Goal: Task Accomplishment & Management: Use online tool/utility

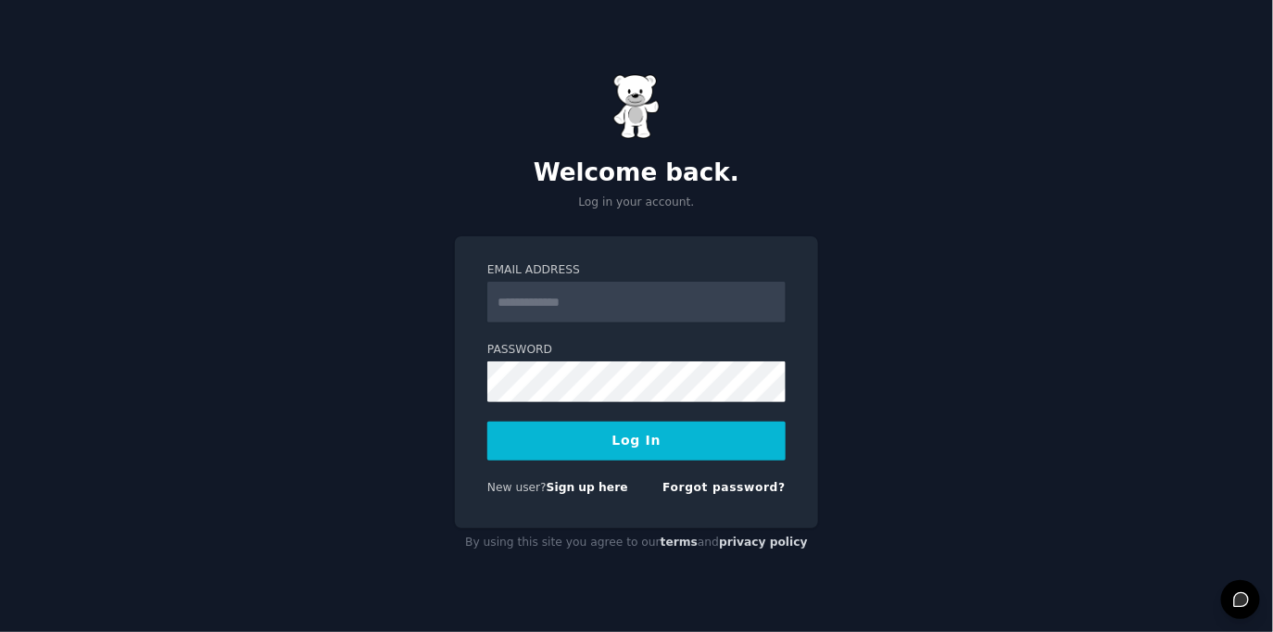
click at [580, 304] on input "Email Address" at bounding box center [636, 302] width 298 height 41
type input "**********"
click at [613, 438] on button "Log In" at bounding box center [636, 441] width 298 height 39
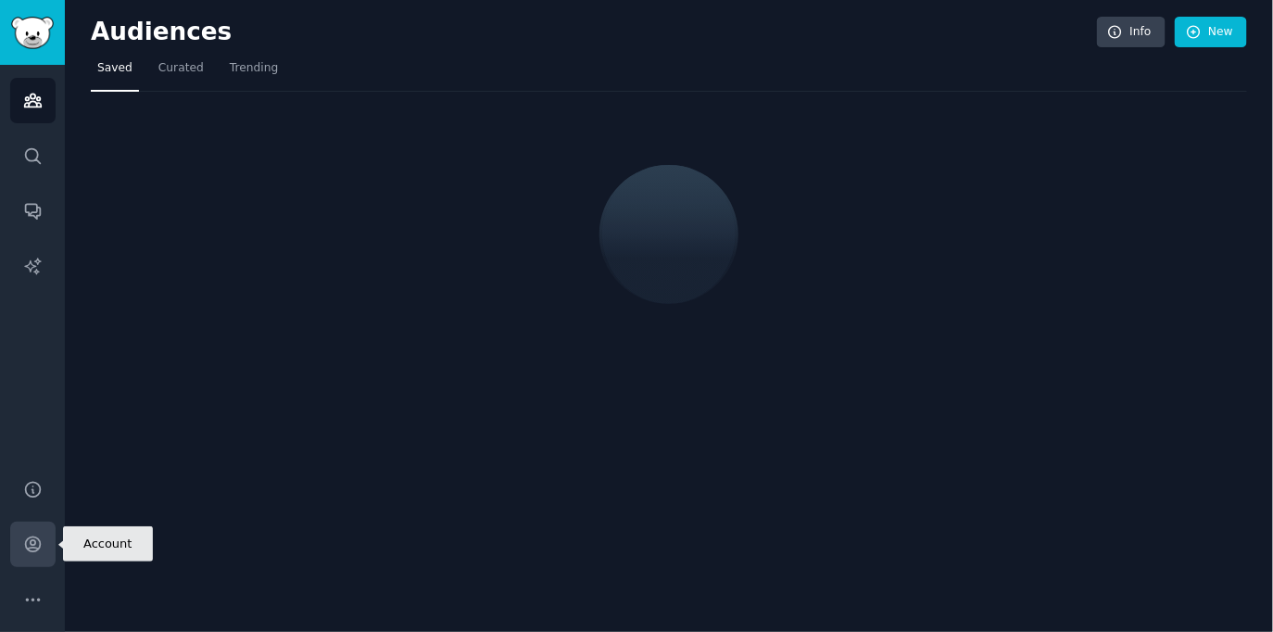
click at [14, 545] on link "Account" at bounding box center [32, 544] width 45 height 45
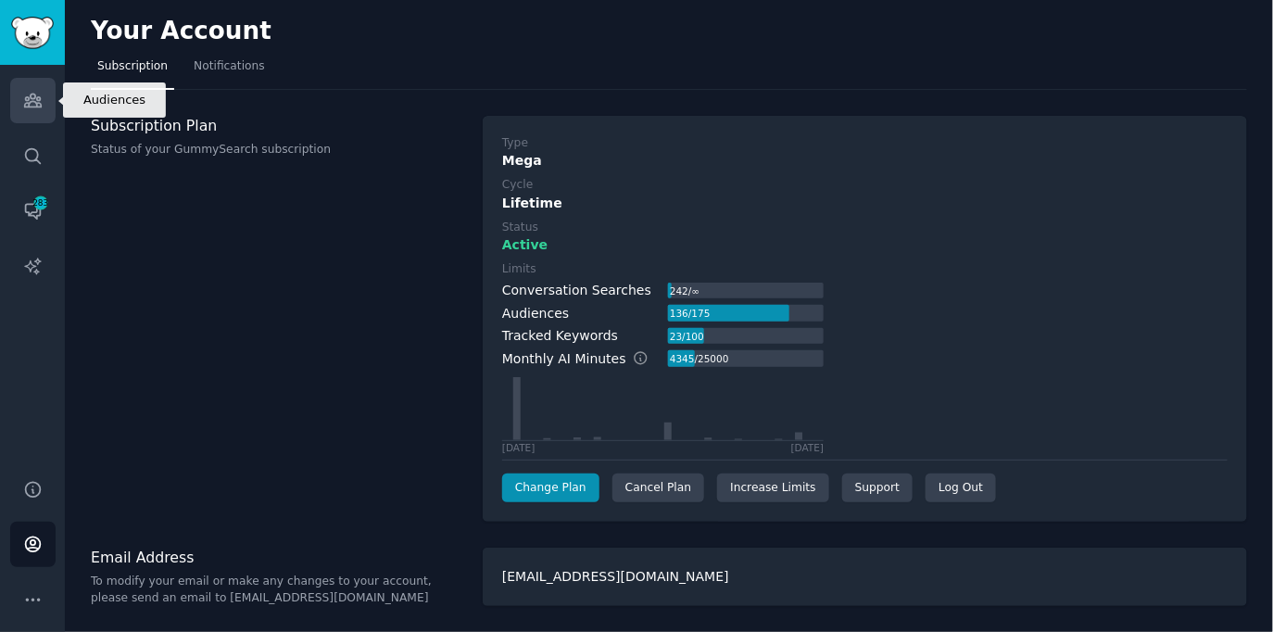
click at [27, 103] on icon "Sidebar" at bounding box center [32, 100] width 17 height 13
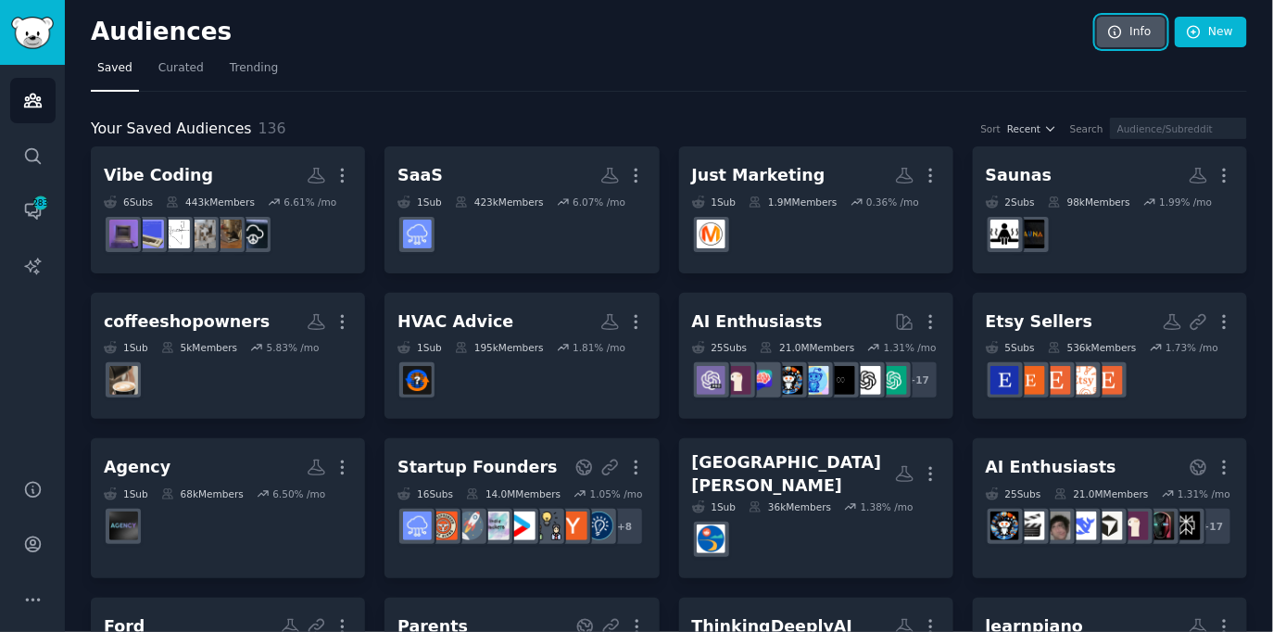
click at [1127, 26] on link "Info" at bounding box center [1131, 32] width 69 height 31
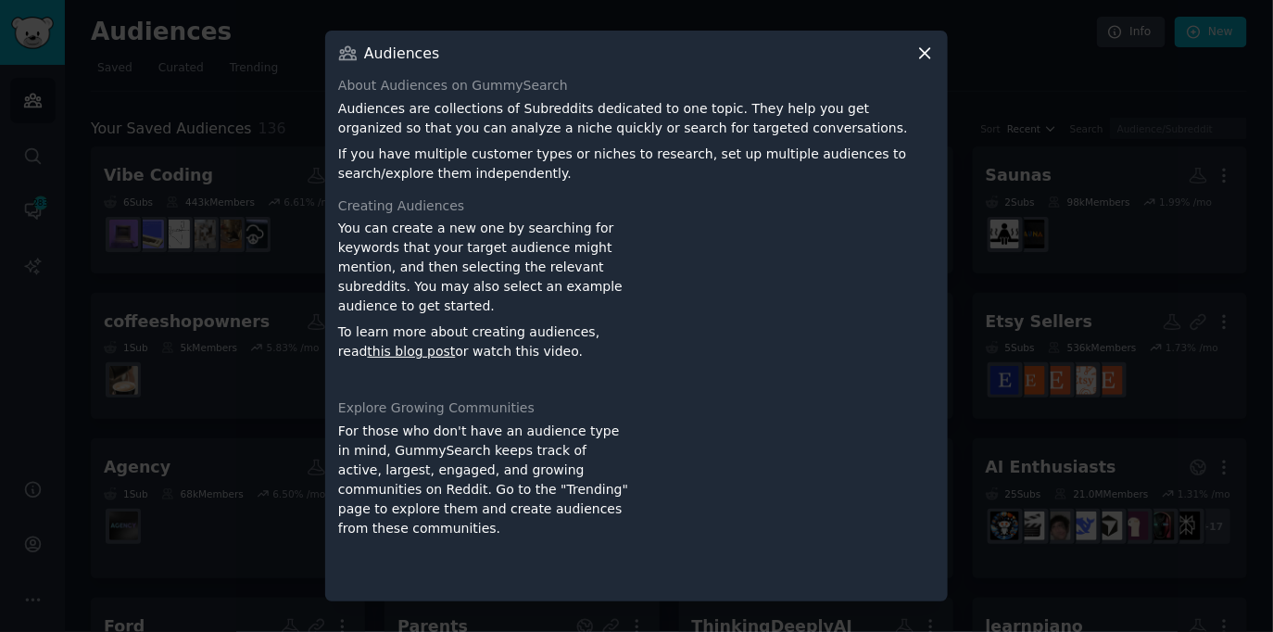
click at [1081, 172] on div at bounding box center [636, 316] width 1273 height 632
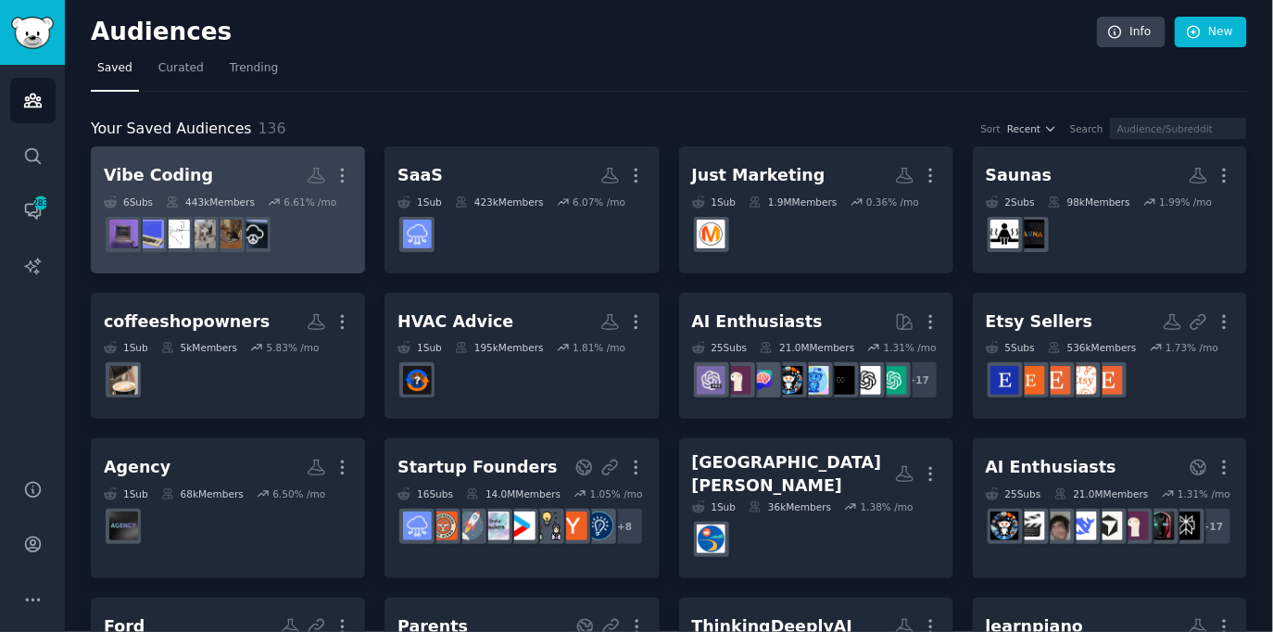
click at [208, 155] on link "Vibe Coding More 6 Sub s 443k Members 6.61 % /mo" at bounding box center [228, 209] width 274 height 127
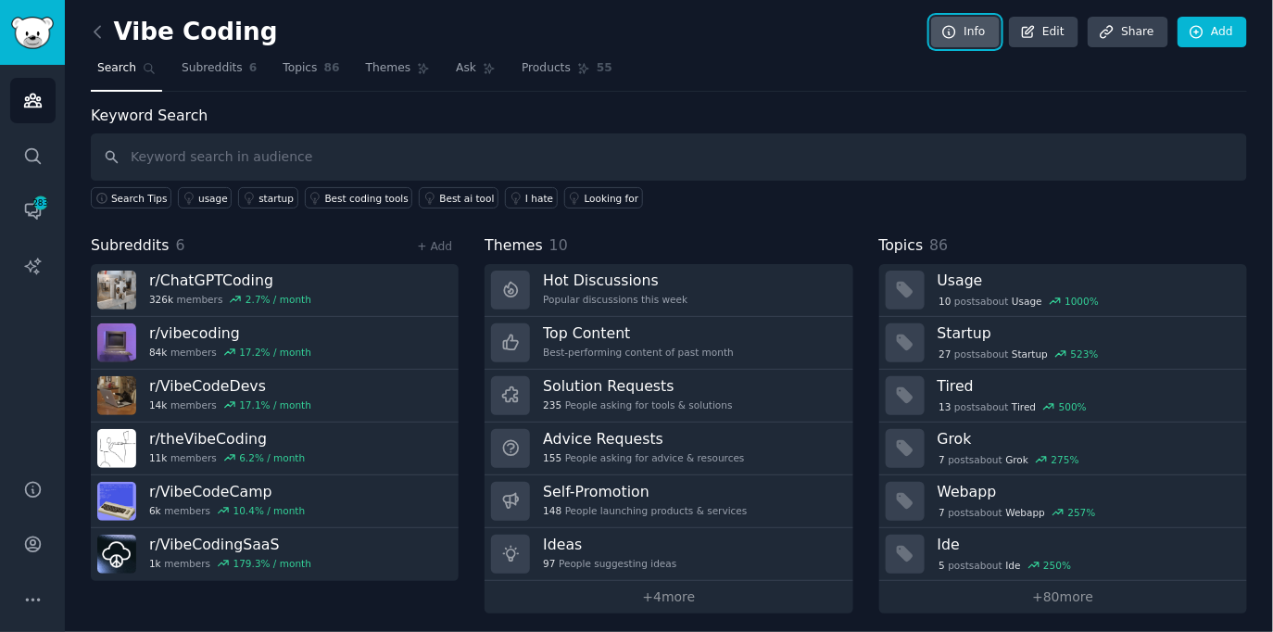
click at [971, 25] on link "Info" at bounding box center [965, 32] width 69 height 31
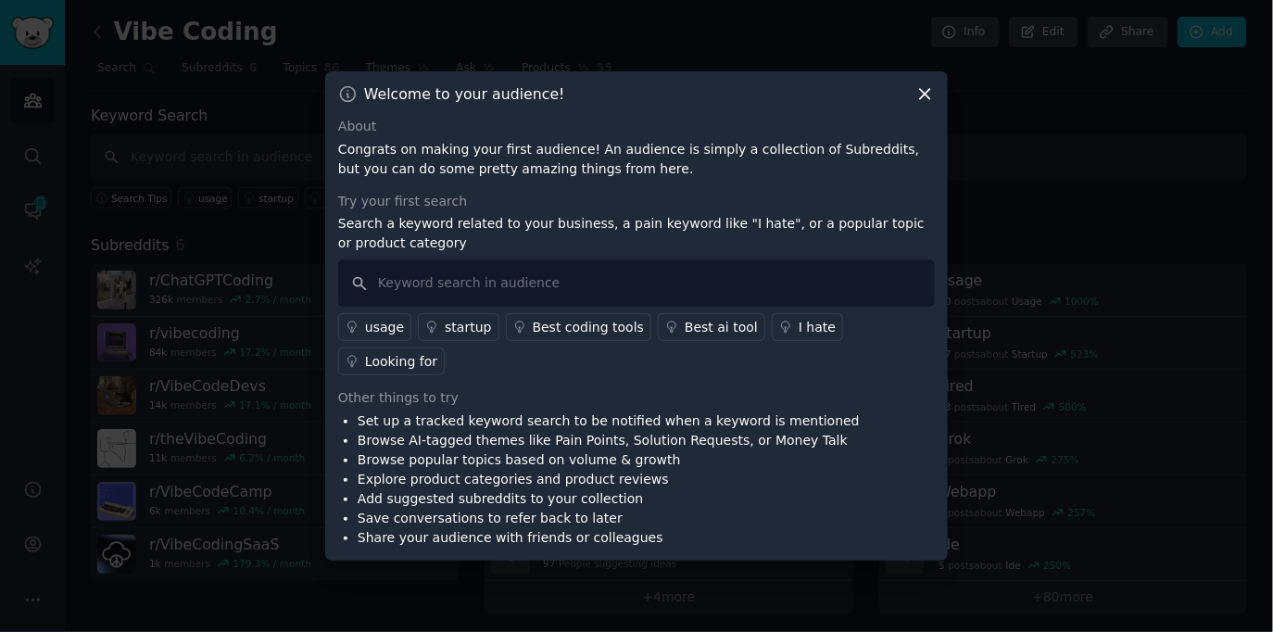
click at [193, 351] on div at bounding box center [636, 316] width 1273 height 632
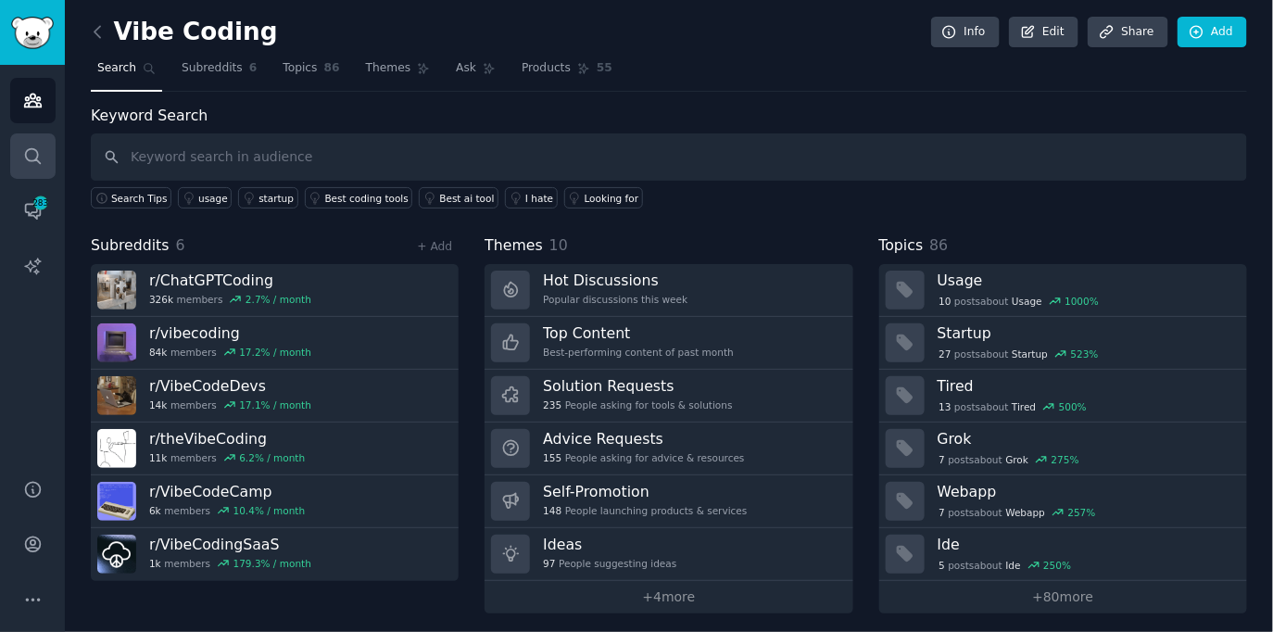
click at [22, 142] on link "Search" at bounding box center [32, 155] width 45 height 45
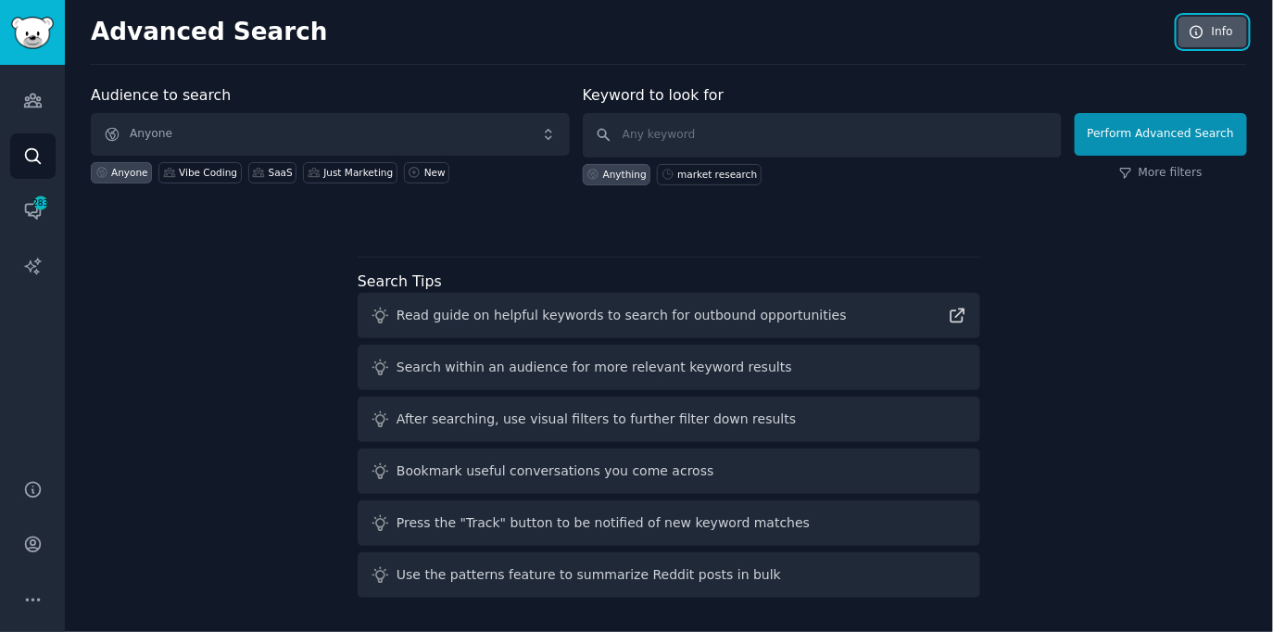
click at [1208, 31] on link "Info" at bounding box center [1212, 32] width 69 height 31
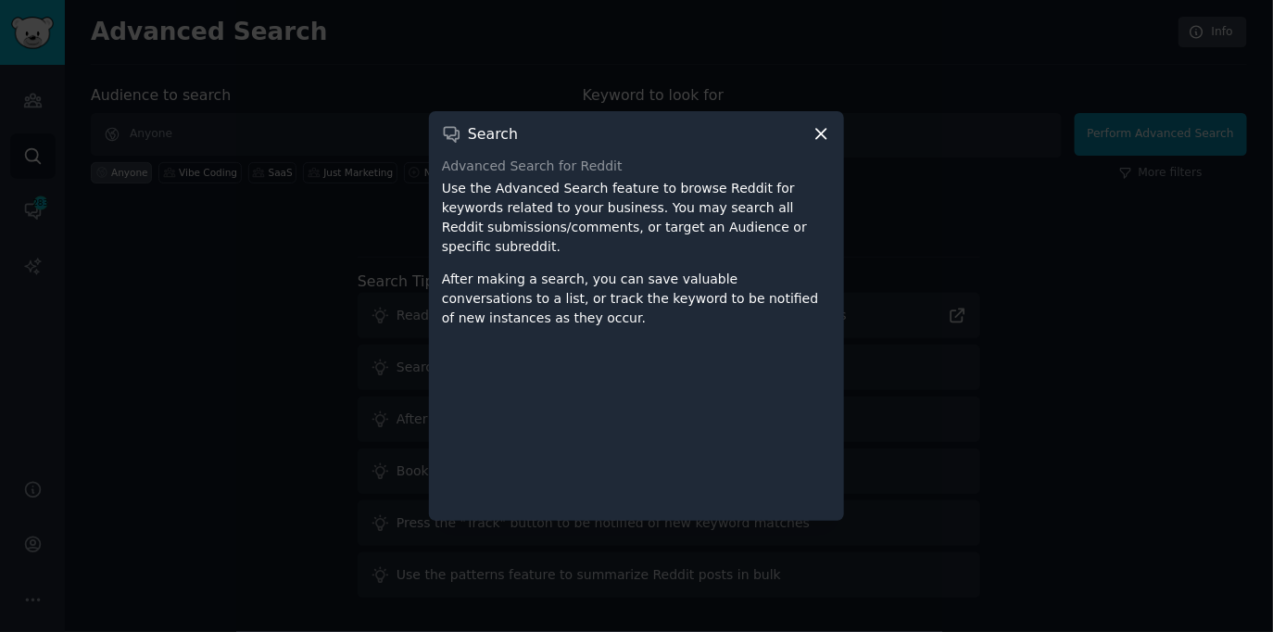
click at [275, 392] on div at bounding box center [636, 316] width 1273 height 632
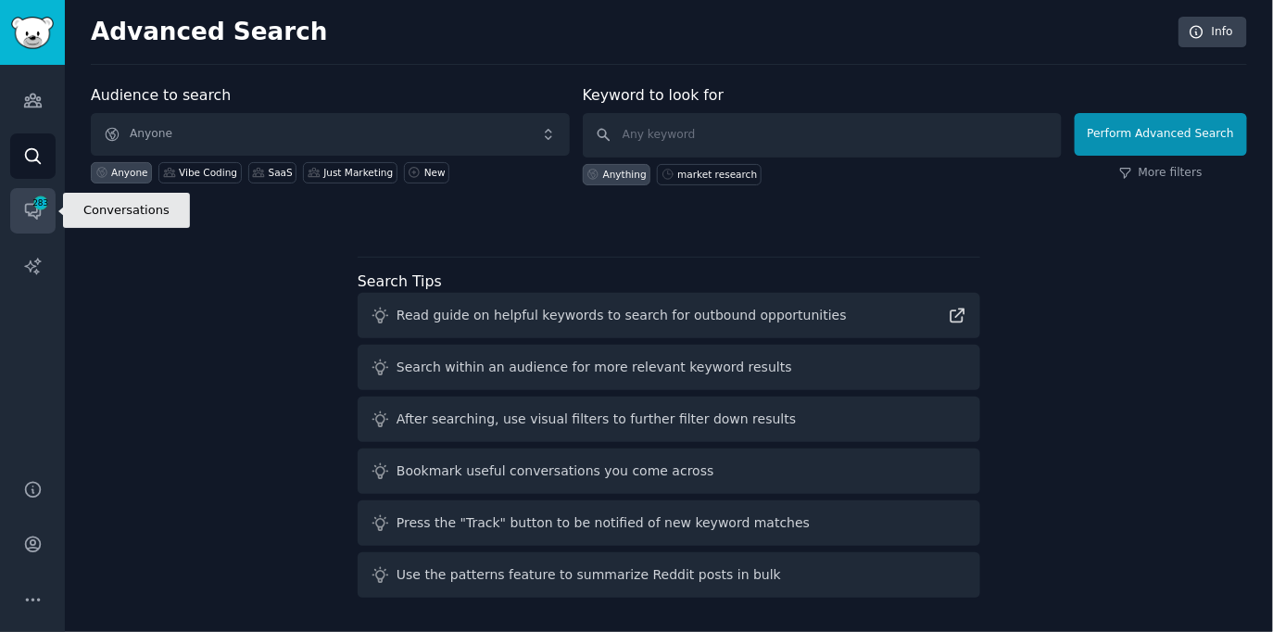
click at [20, 198] on link "Conversations 283" at bounding box center [32, 210] width 45 height 45
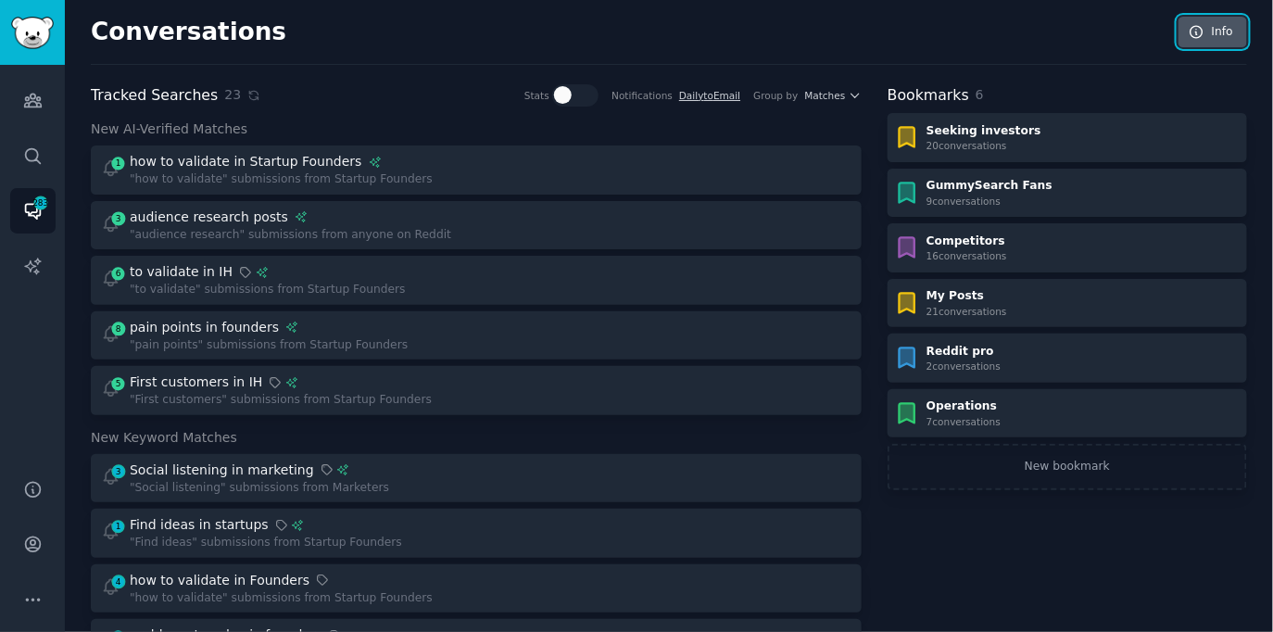
click at [1202, 31] on link "Info" at bounding box center [1212, 32] width 69 height 31
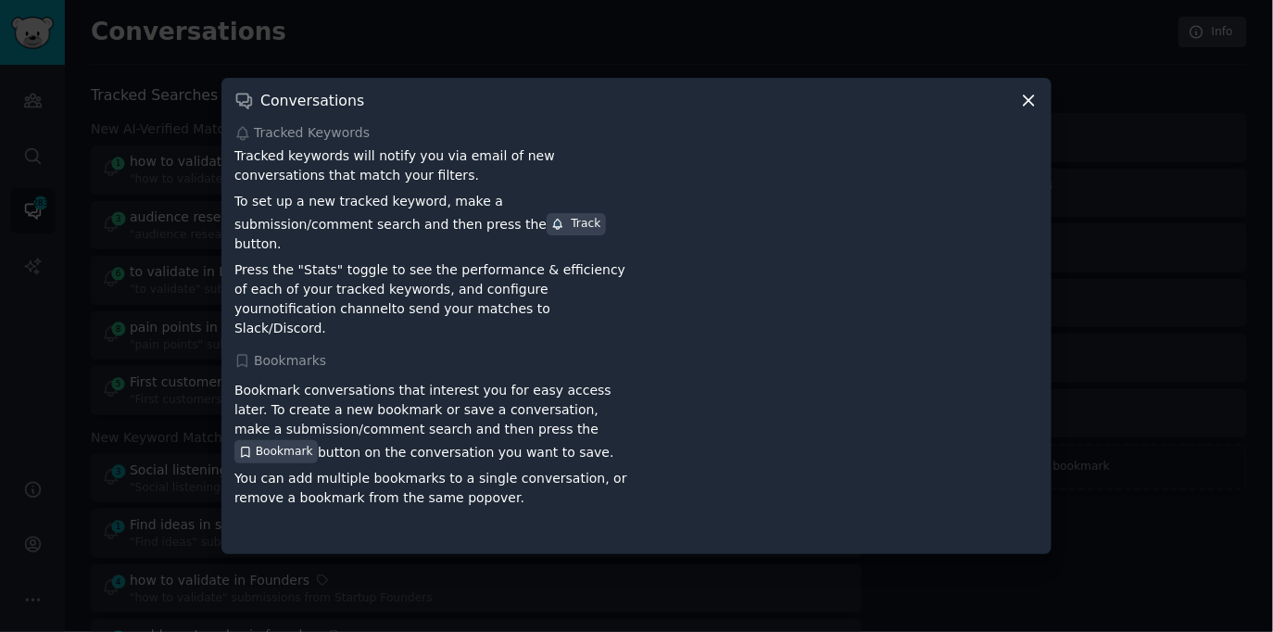
click at [409, 40] on div at bounding box center [636, 316] width 1273 height 632
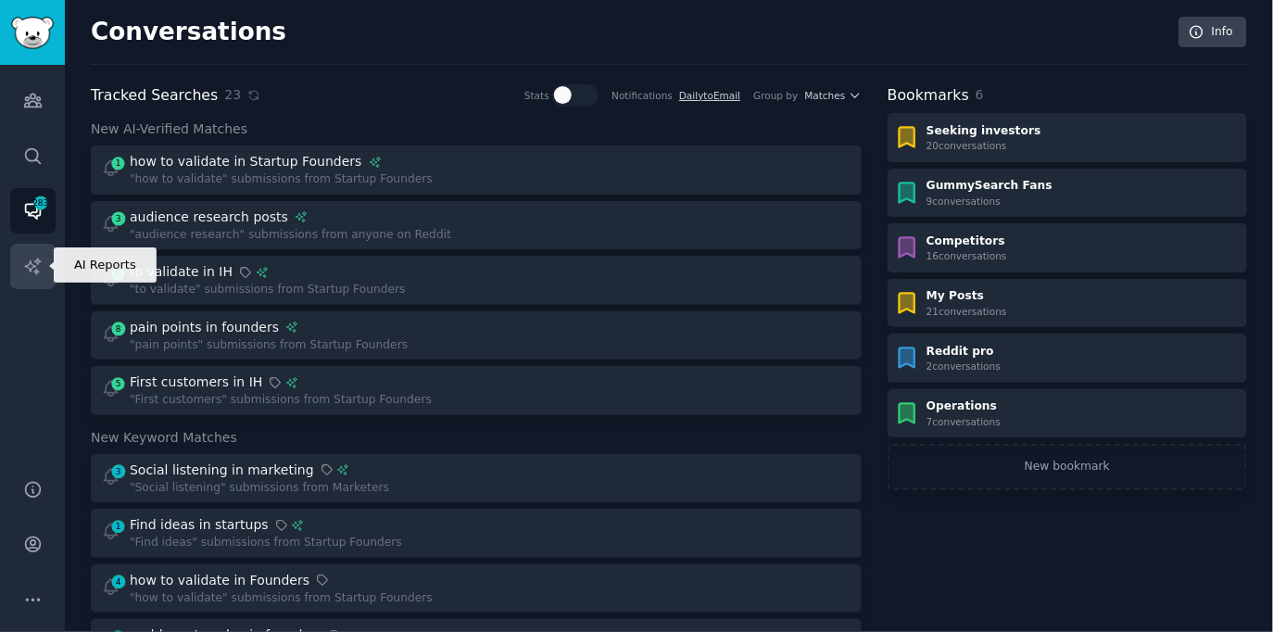
click at [31, 264] on icon "Sidebar" at bounding box center [32, 266] width 19 height 19
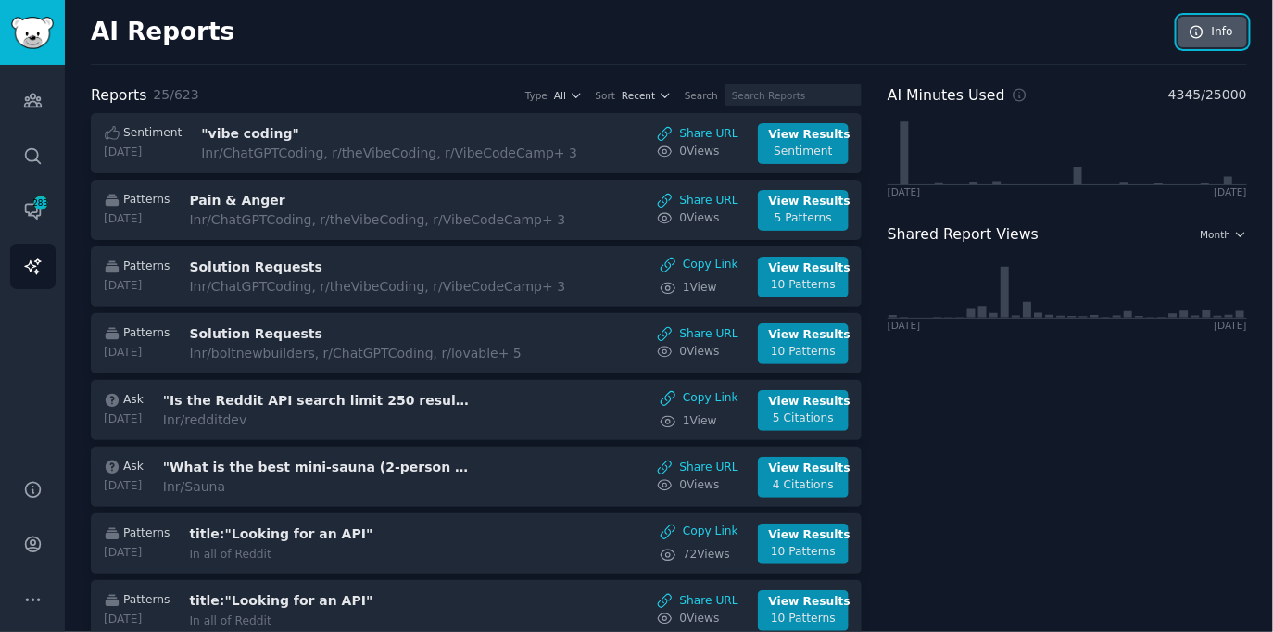
click at [1225, 39] on link "Info" at bounding box center [1212, 32] width 69 height 31
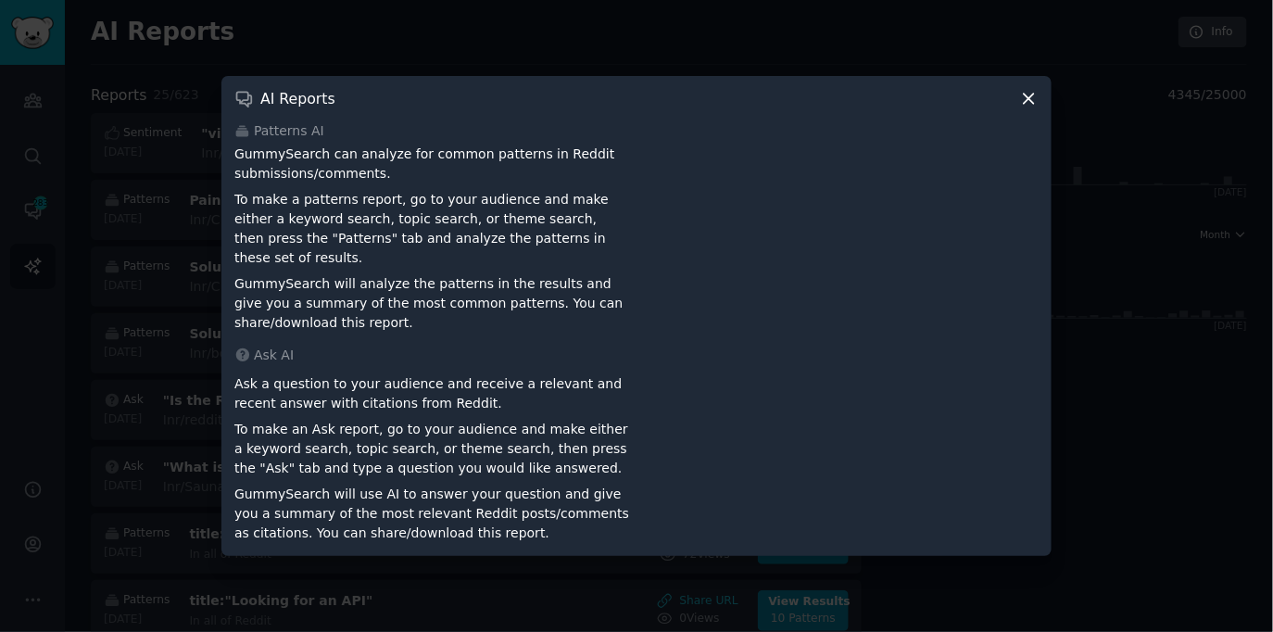
click at [611, 329] on div "Patterns AI GummySearch can analyze for common patterns in Reddit submissions/c…" at bounding box center [636, 332] width 804 height 422
click at [1035, 100] on icon at bounding box center [1028, 98] width 19 height 19
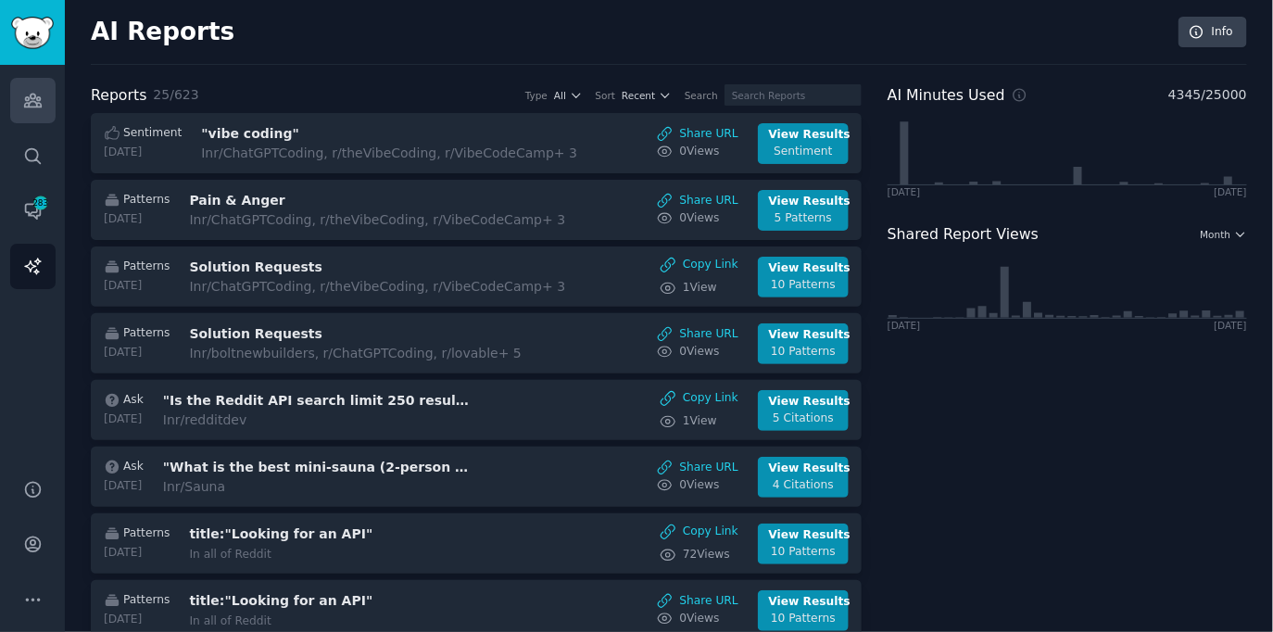
click at [27, 109] on icon "Sidebar" at bounding box center [32, 100] width 19 height 19
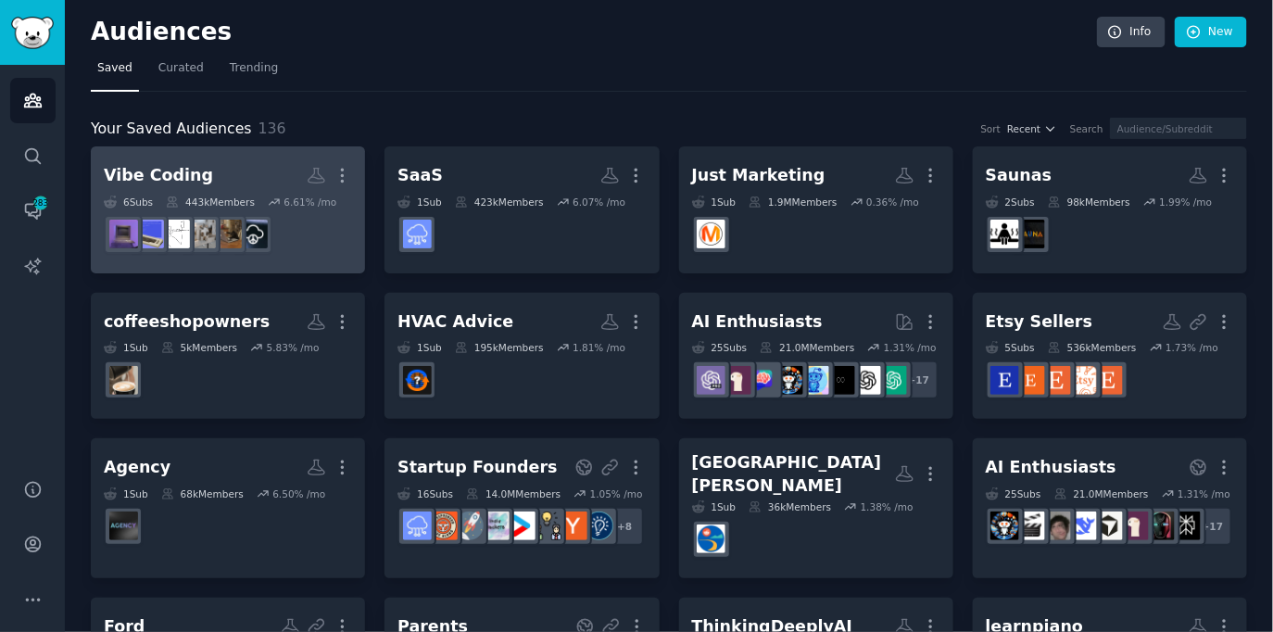
click at [227, 177] on h2 "Vibe Coding More" at bounding box center [228, 175] width 248 height 32
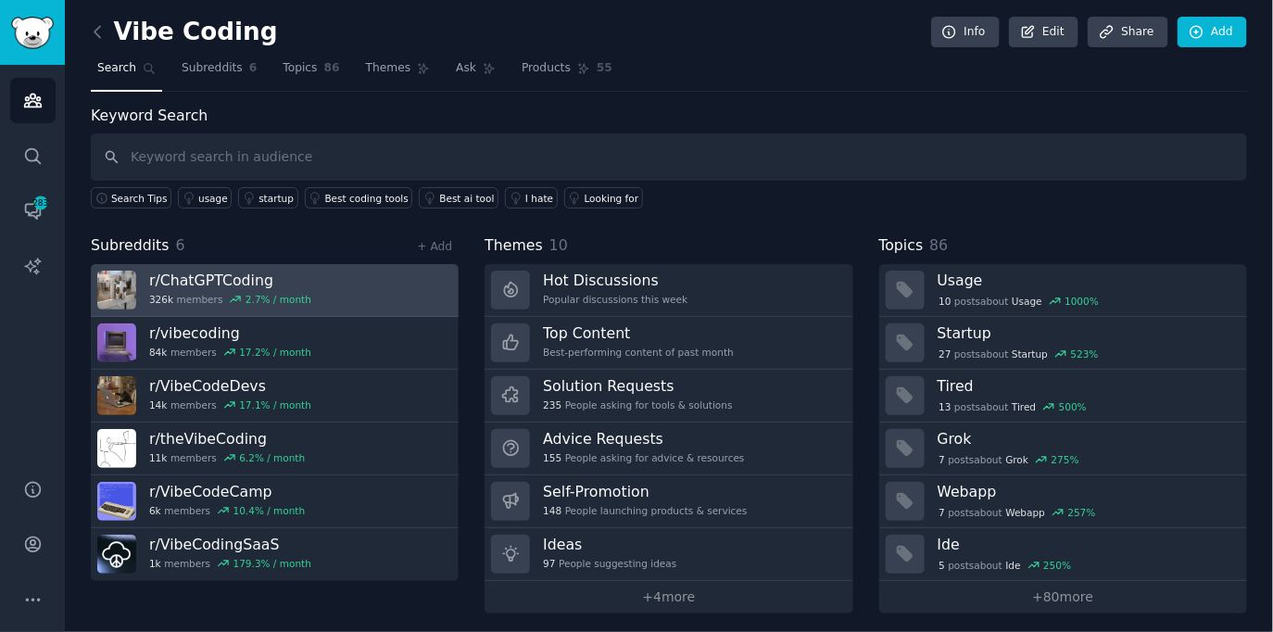
click at [362, 280] on link "r/ ChatGPTCoding 326k members 2.7 % / month" at bounding box center [275, 290] width 368 height 53
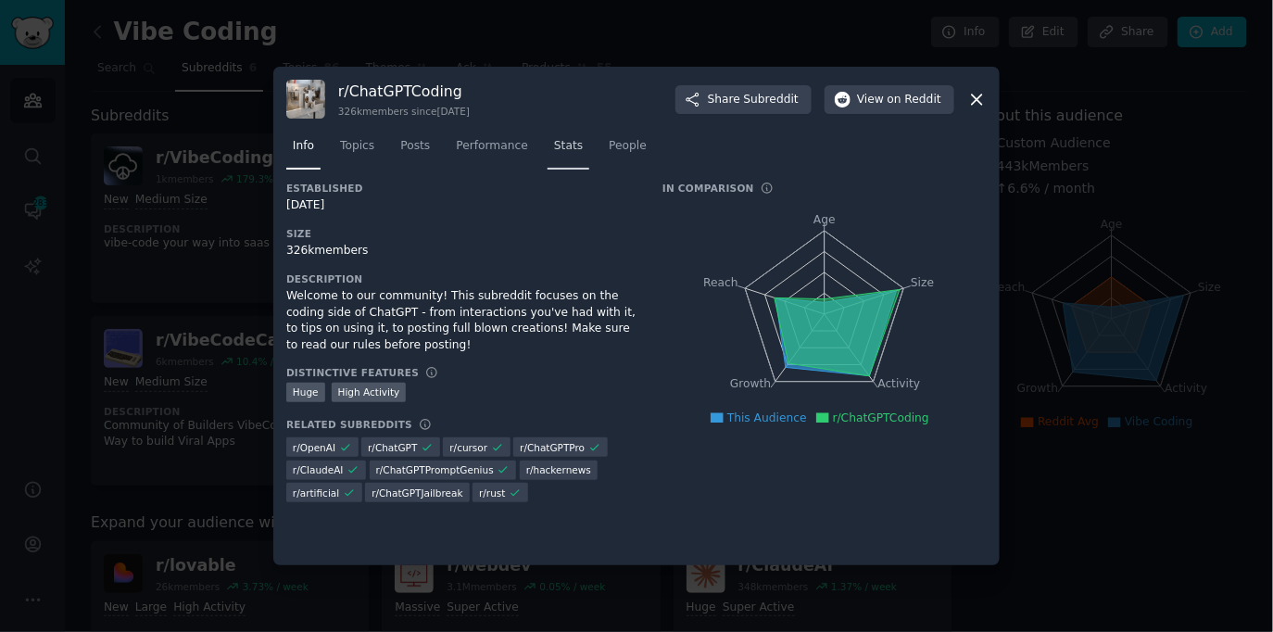
click at [564, 152] on span "Stats" at bounding box center [568, 146] width 29 height 17
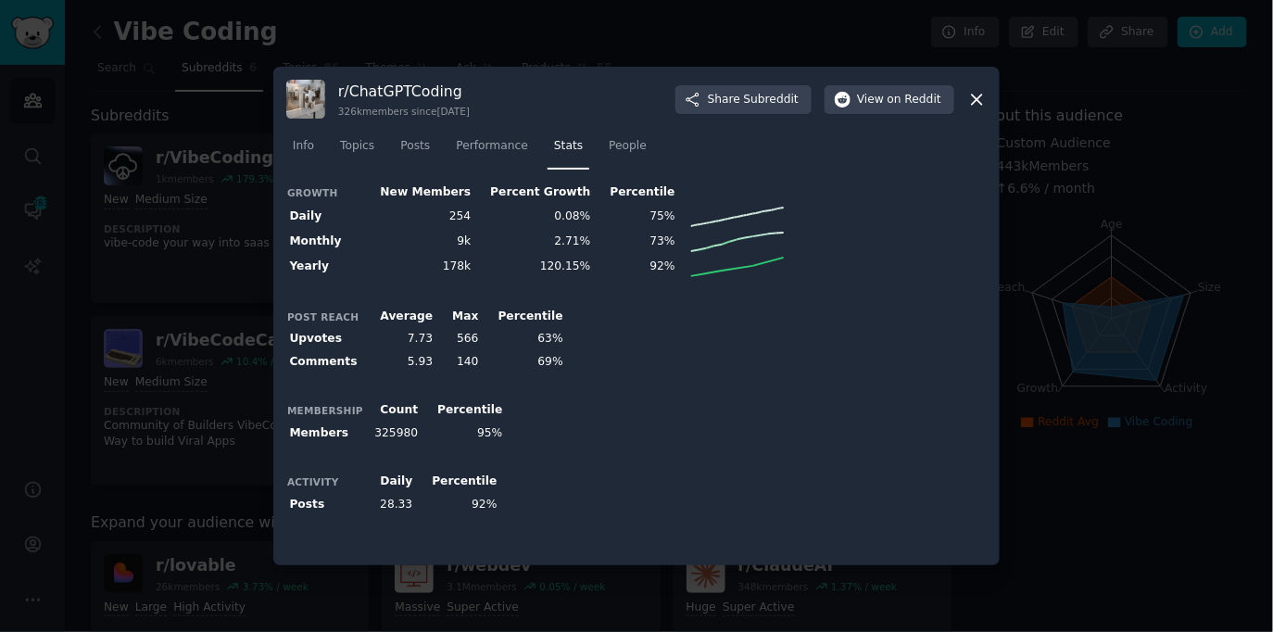
click at [595, 399] on div "Membership Count Percentile Members 325980 95%" at bounding box center [636, 421] width 700 height 45
click at [1057, 174] on div at bounding box center [636, 316] width 1273 height 632
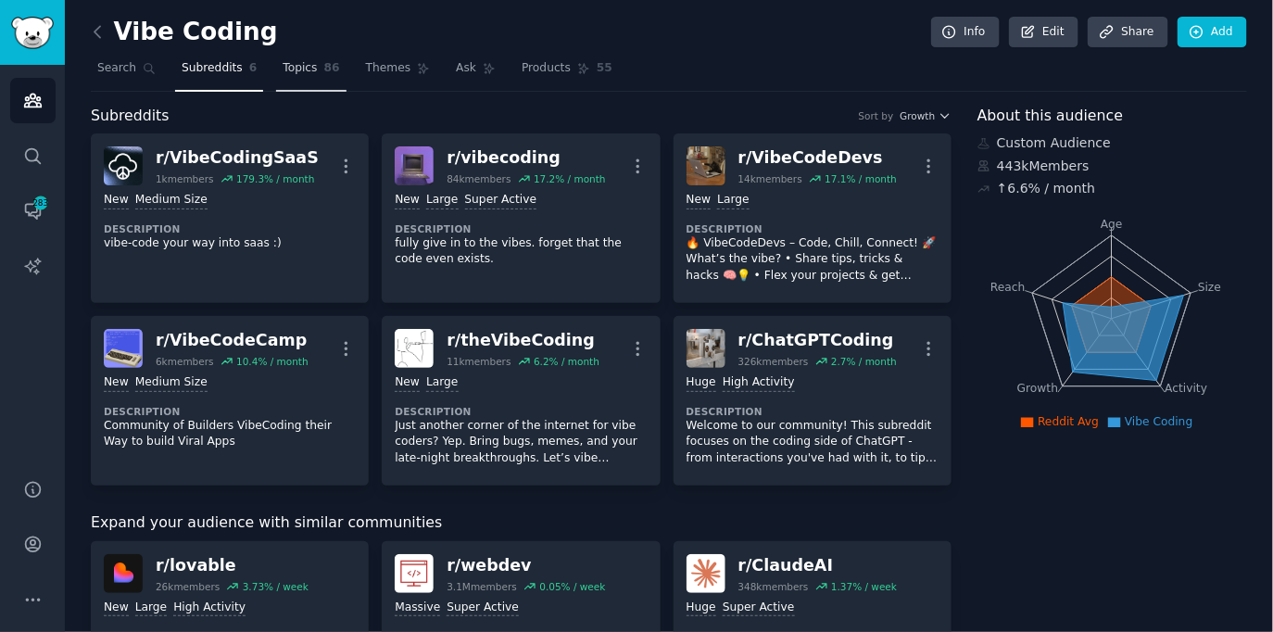
click at [318, 69] on link "Topics 86" at bounding box center [310, 73] width 69 height 38
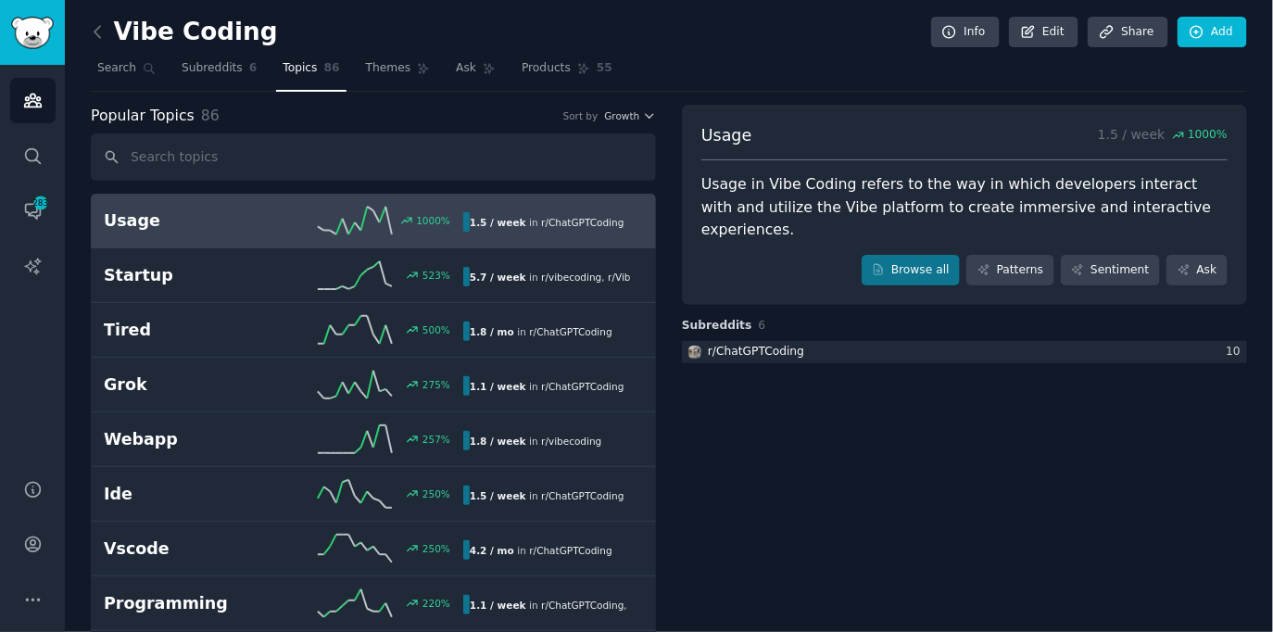
click at [821, 44] on div "Vibe Coding Info Edit Share Add" at bounding box center [669, 36] width 1156 height 38
click at [952, 30] on icon at bounding box center [949, 32] width 17 height 17
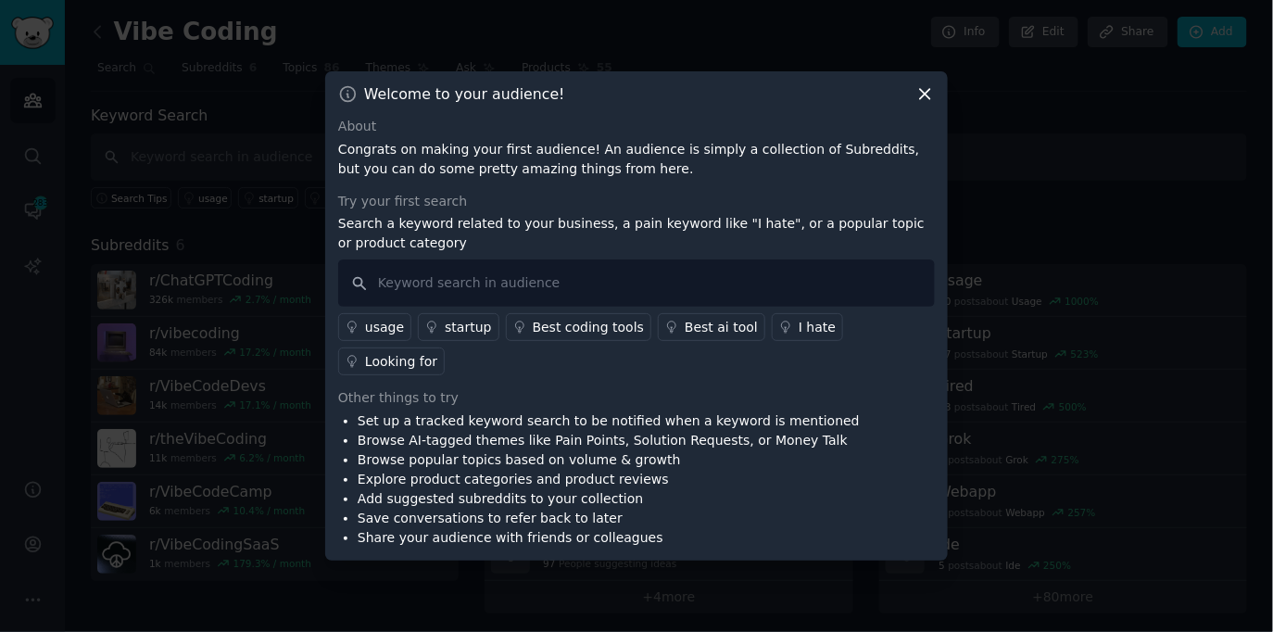
click at [697, 47] on div at bounding box center [636, 316] width 1273 height 632
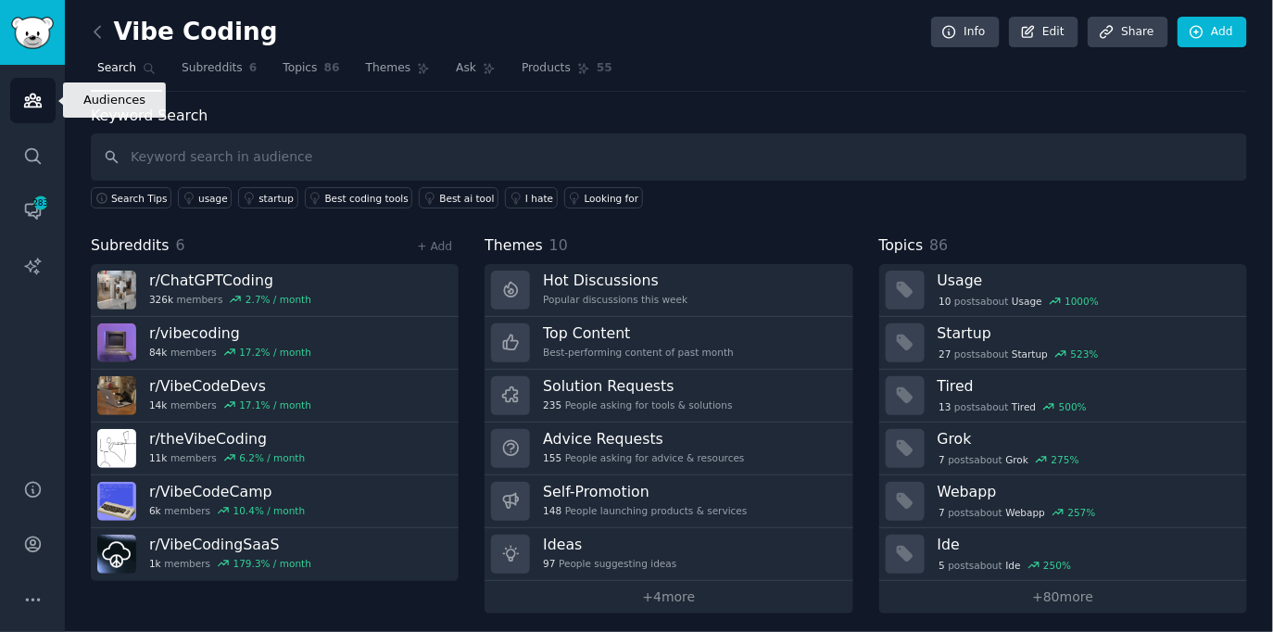
click at [21, 100] on link "Audiences" at bounding box center [32, 100] width 45 height 45
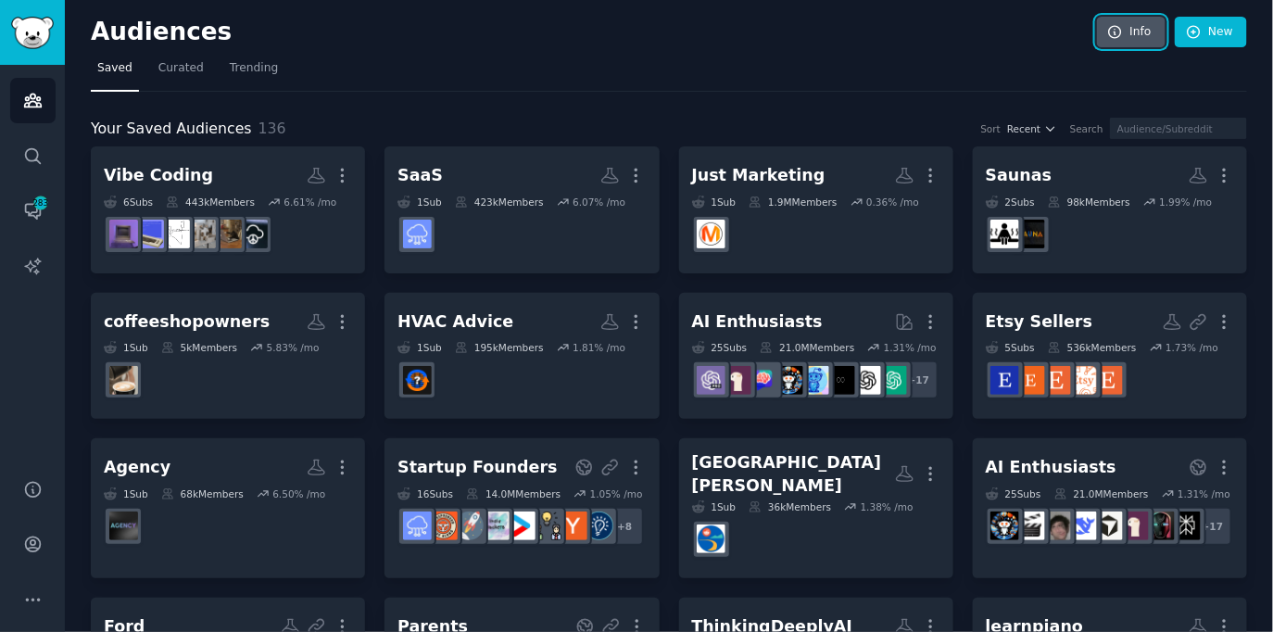
click at [1120, 32] on icon at bounding box center [1115, 32] width 17 height 17
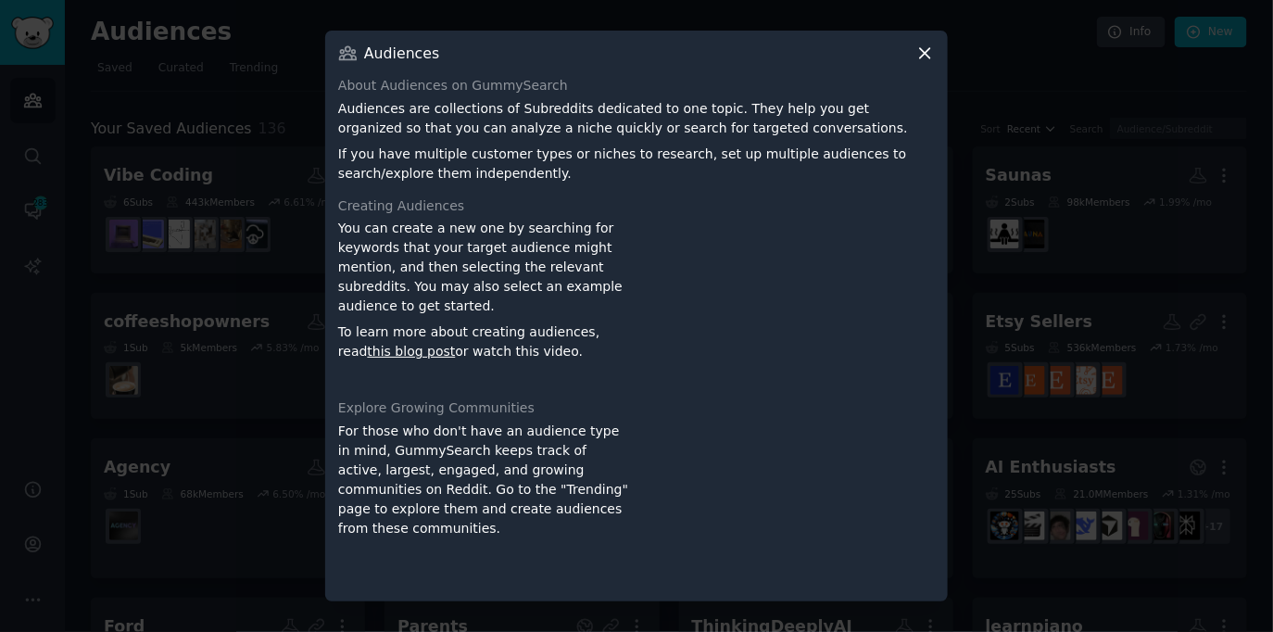
click at [282, 218] on div at bounding box center [636, 316] width 1273 height 632
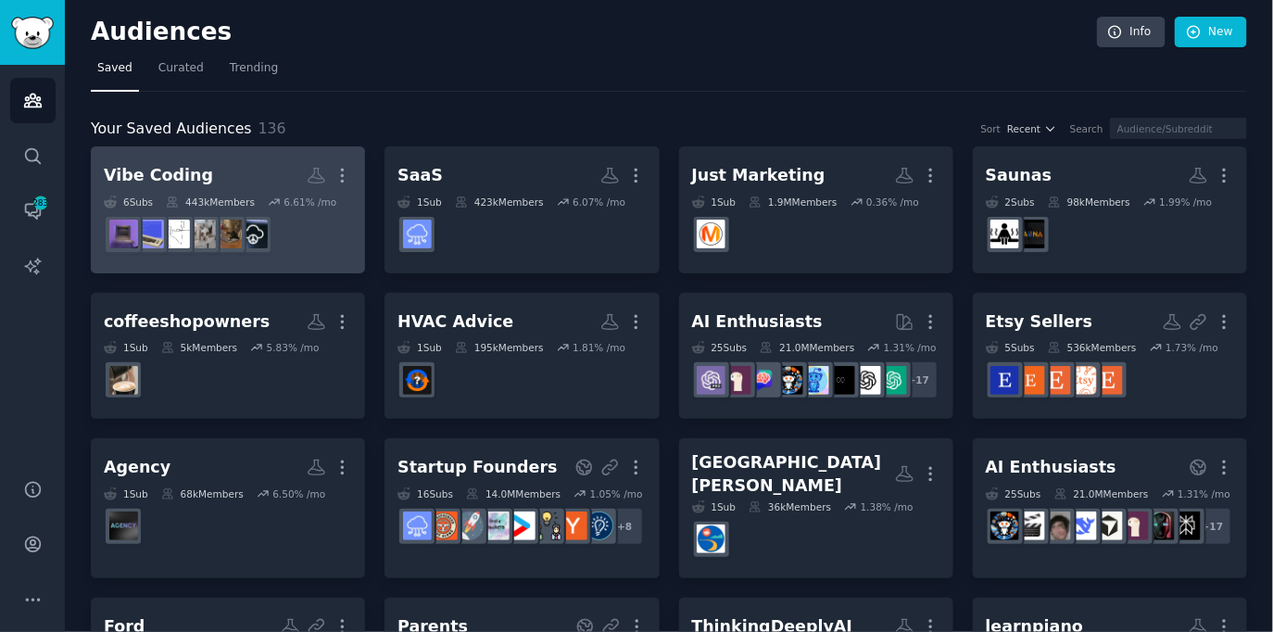
click at [183, 169] on div "Vibe Coding" at bounding box center [158, 175] width 109 height 23
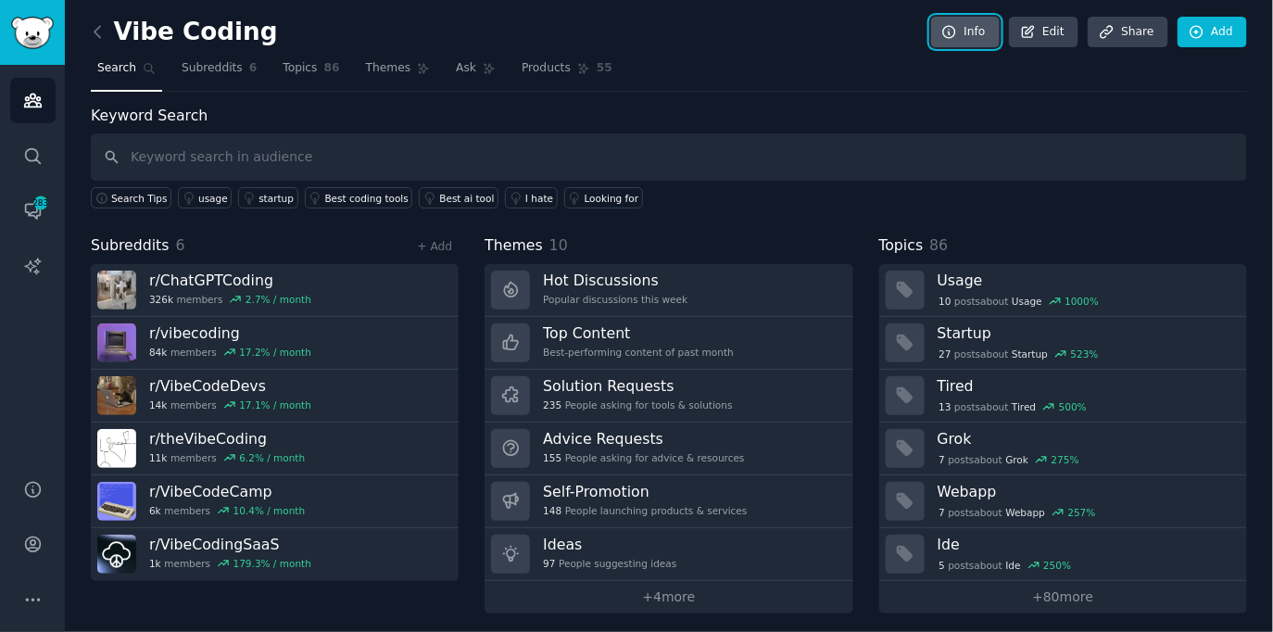
click at [980, 29] on link "Info" at bounding box center [965, 32] width 69 height 31
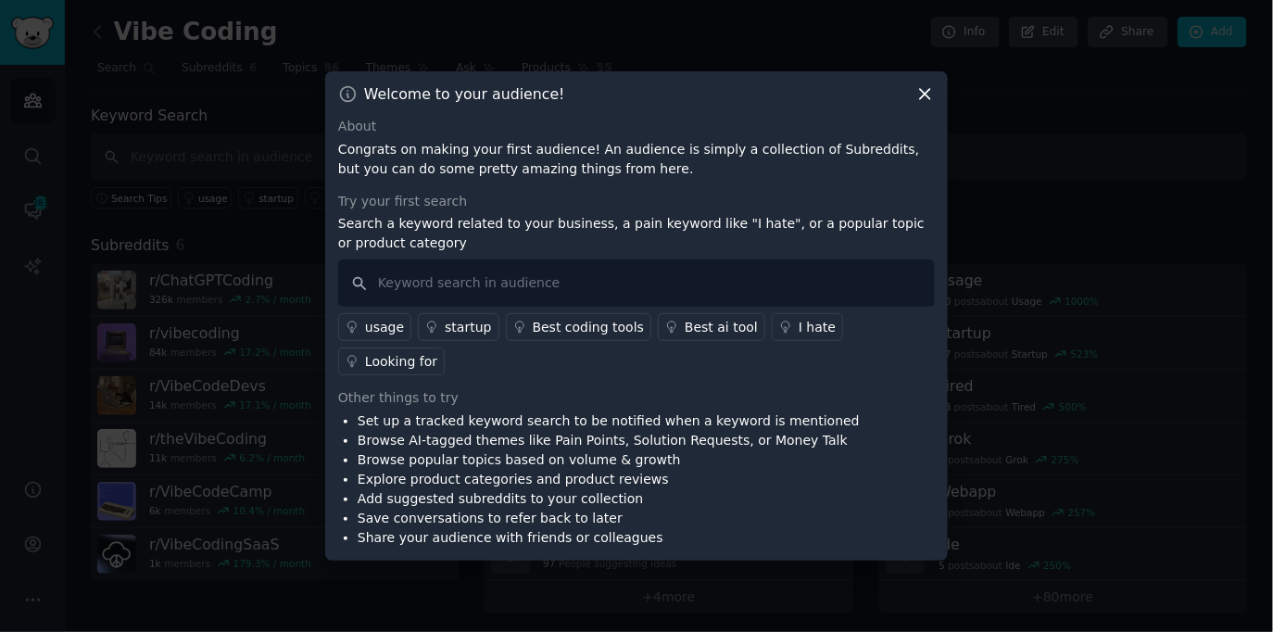
click at [647, 48] on div at bounding box center [636, 316] width 1273 height 632
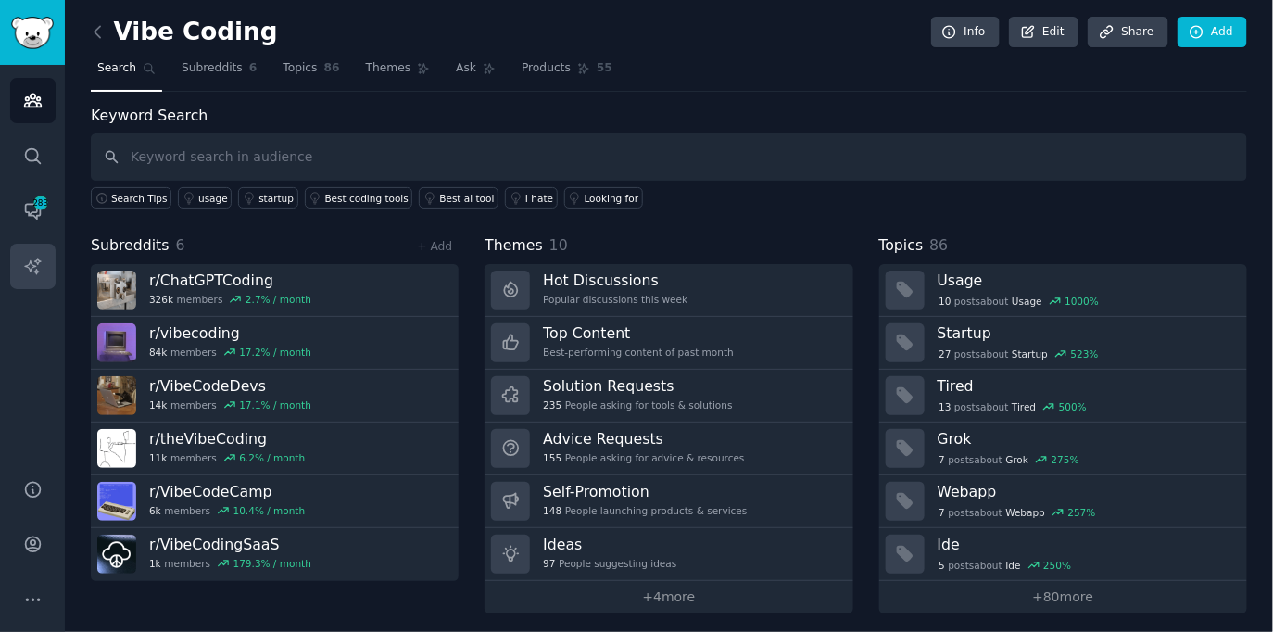
click at [23, 260] on icon "Sidebar" at bounding box center [32, 266] width 19 height 19
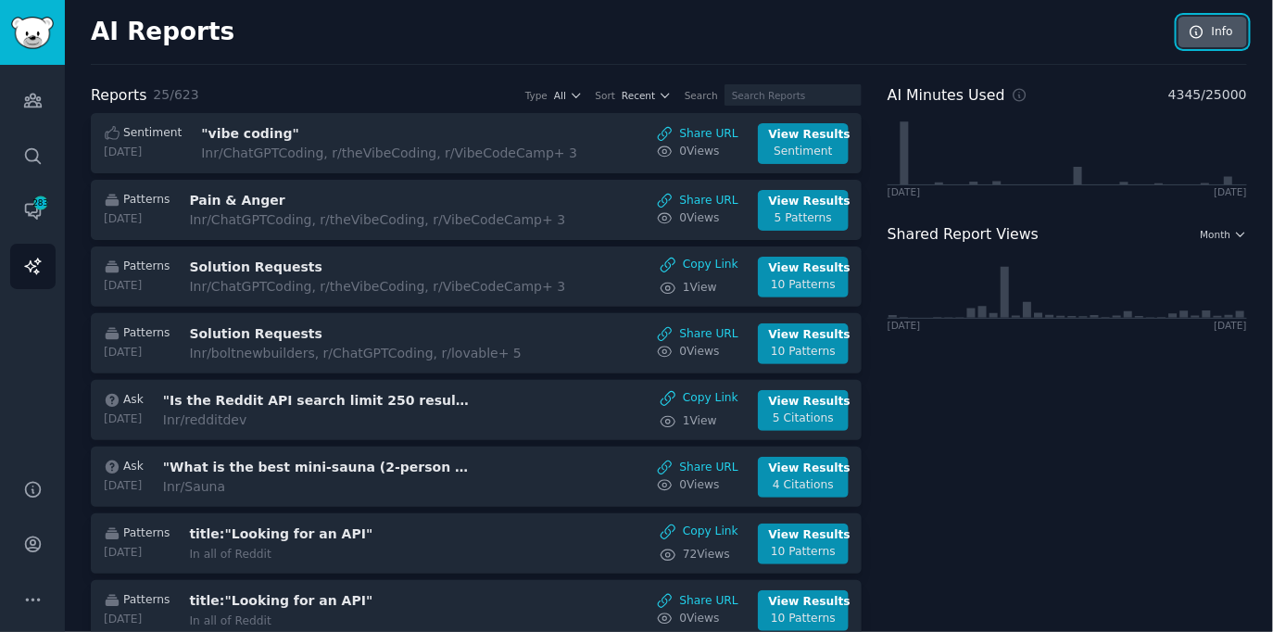
click at [1229, 21] on link "Info" at bounding box center [1212, 32] width 69 height 31
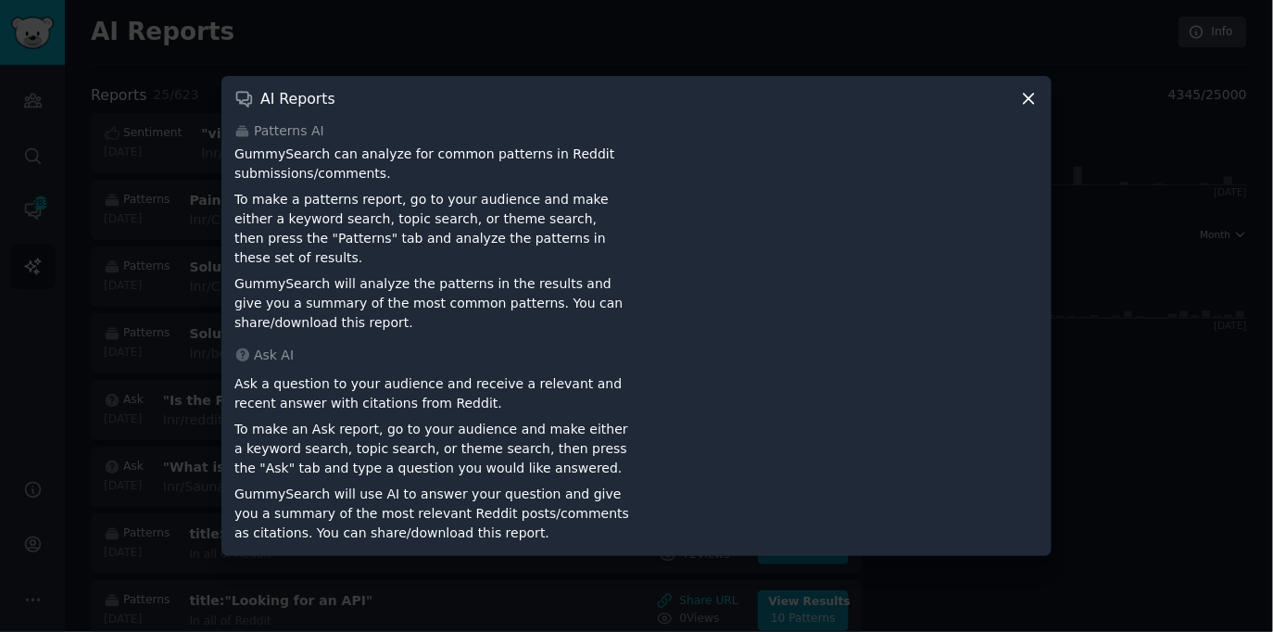
click at [125, 292] on div at bounding box center [636, 316] width 1273 height 632
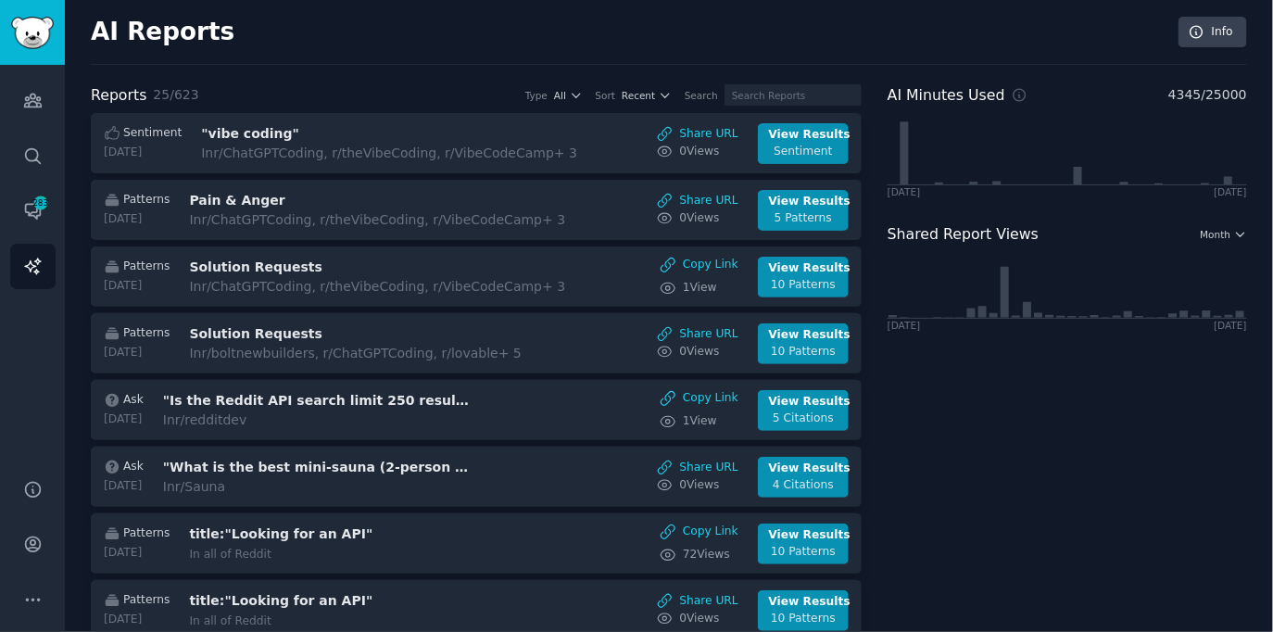
click at [386, 47] on div "AI Reports Info" at bounding box center [669, 41] width 1156 height 48
click at [1220, 232] on span "Month" at bounding box center [1216, 234] width 31 height 13
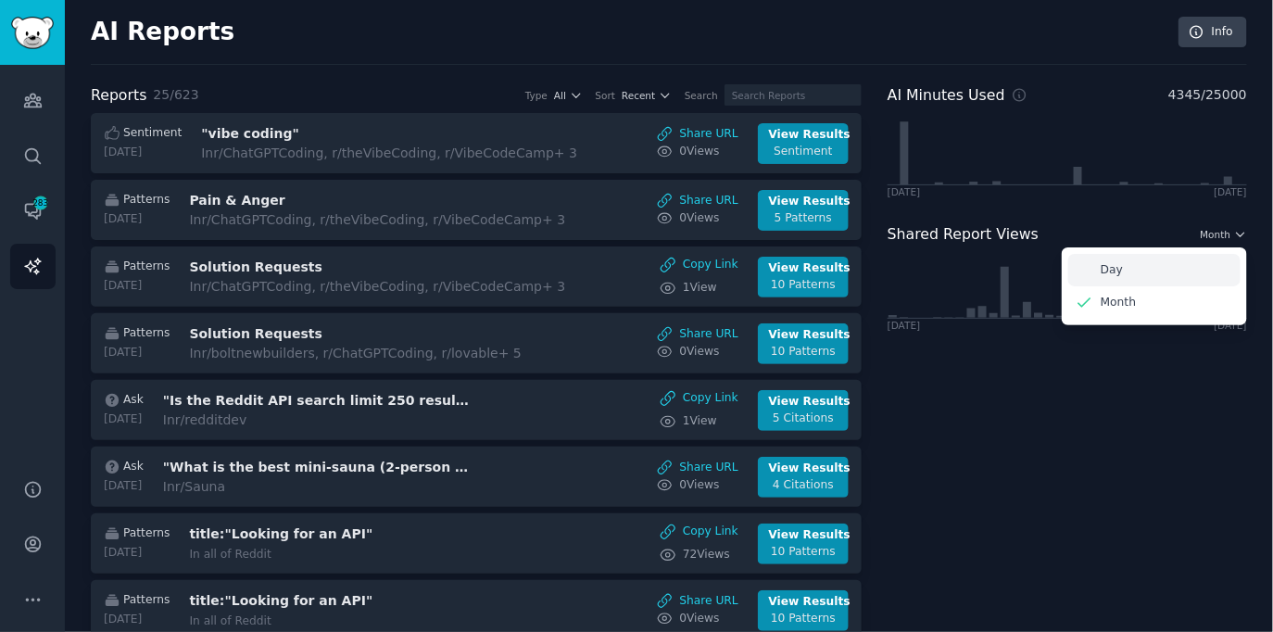
click at [1119, 275] on div "Day" at bounding box center [1154, 270] width 172 height 32
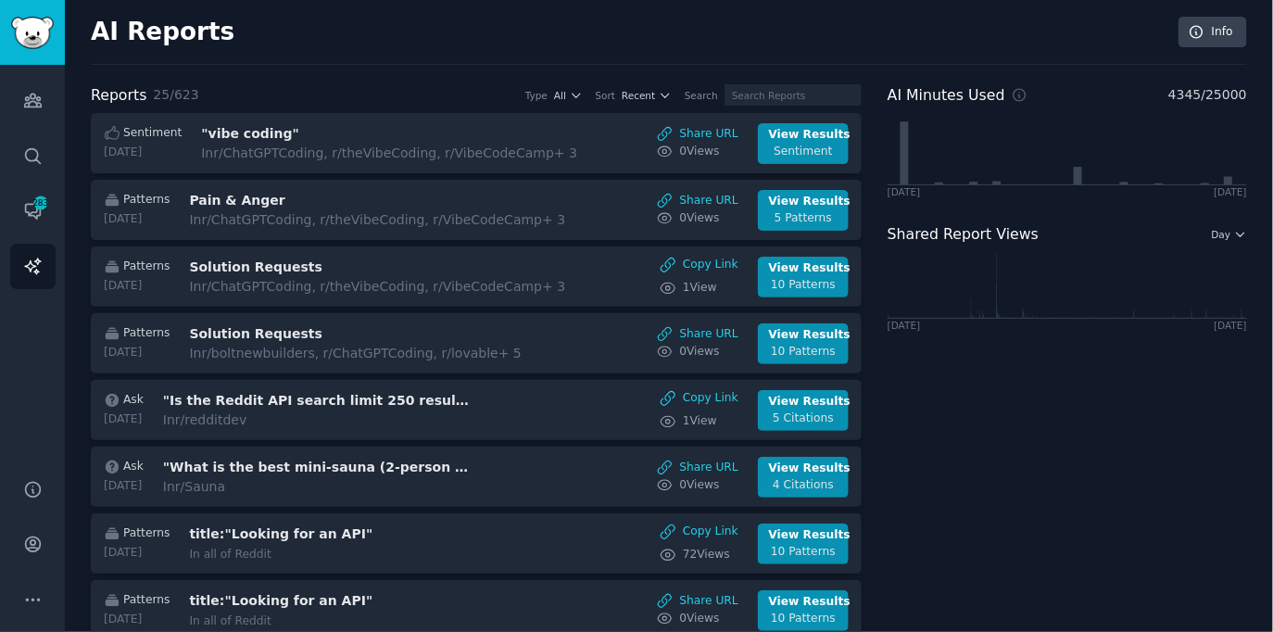
click at [1223, 228] on span "Day" at bounding box center [1221, 234] width 19 height 13
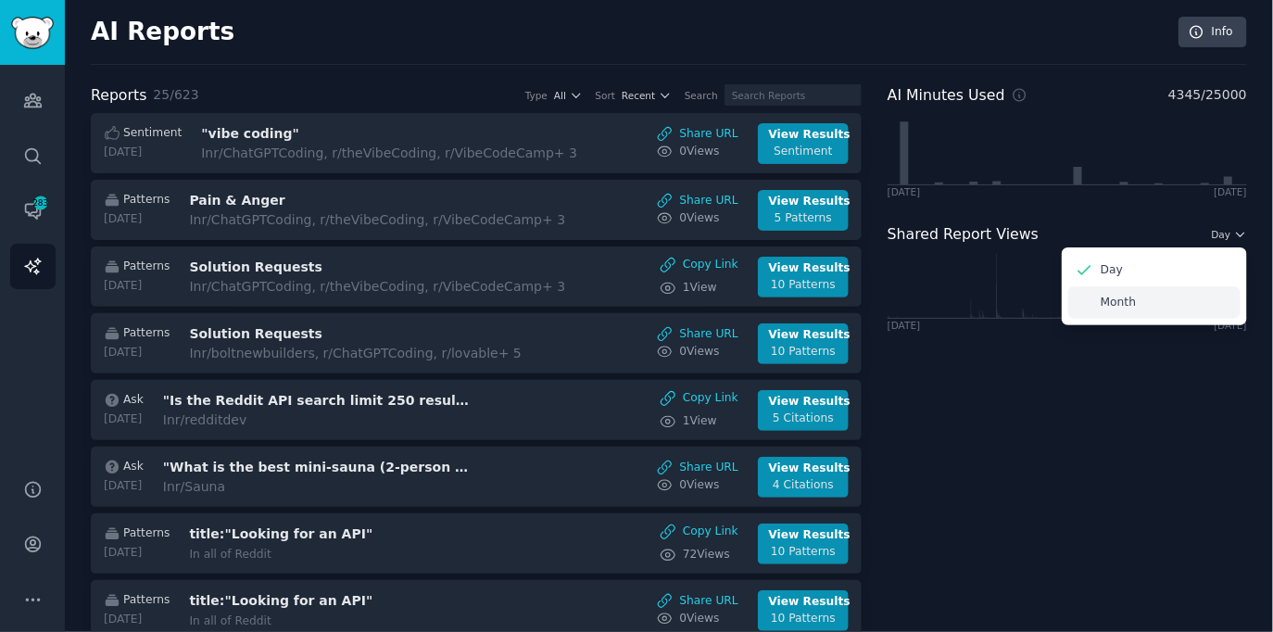
click at [1133, 304] on div "Month" at bounding box center [1154, 302] width 172 height 32
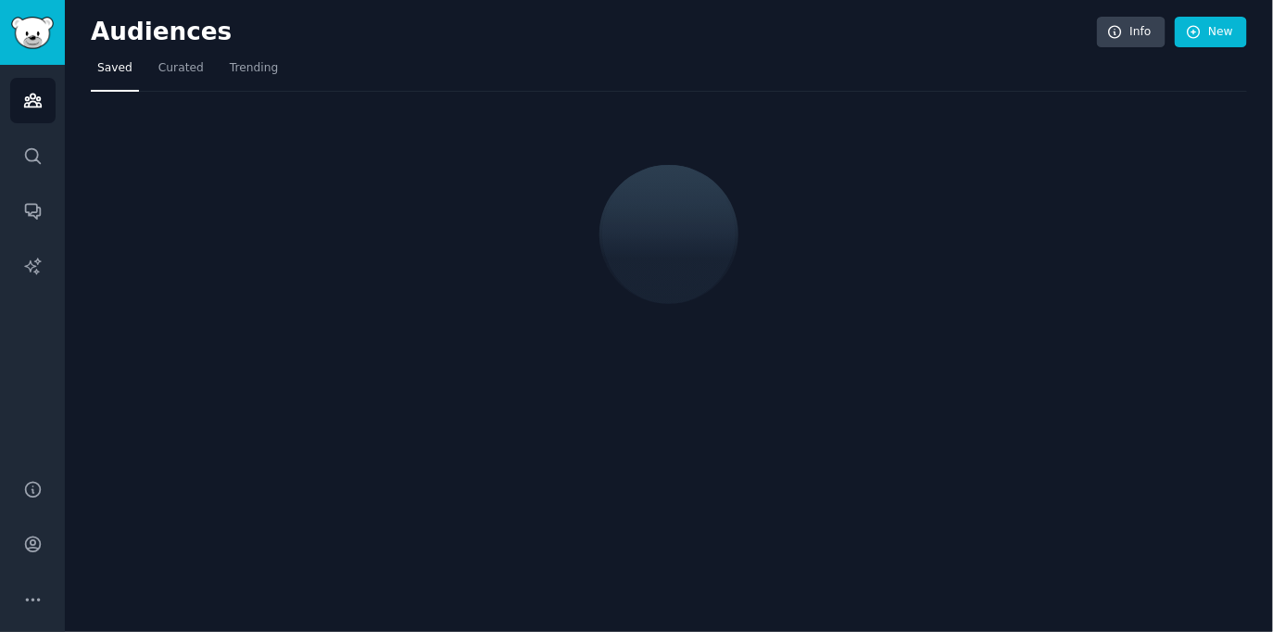
click at [571, 52] on div "Audiences Info New" at bounding box center [669, 36] width 1156 height 38
click at [657, 45] on h2 "Audiences" at bounding box center [594, 33] width 1006 height 30
click at [664, 46] on div "Audiences Info New" at bounding box center [669, 36] width 1156 height 38
click at [669, 54] on nav "Saved Curated Trending" at bounding box center [669, 73] width 1156 height 38
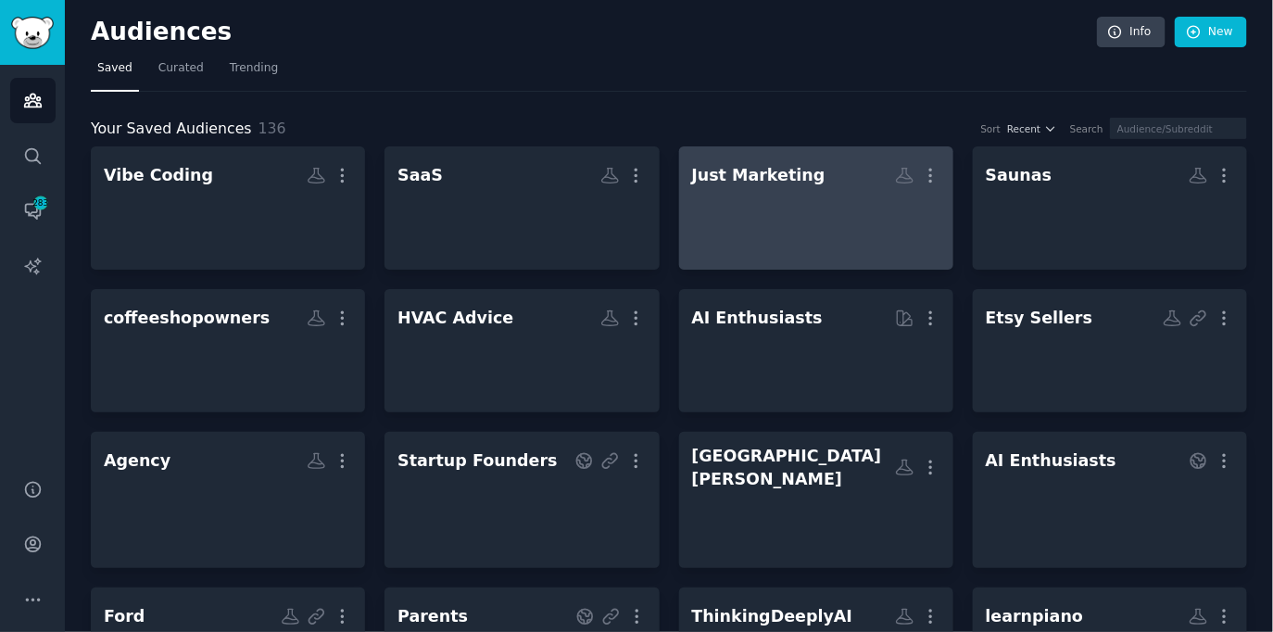
click at [773, 192] on div at bounding box center [816, 224] width 248 height 65
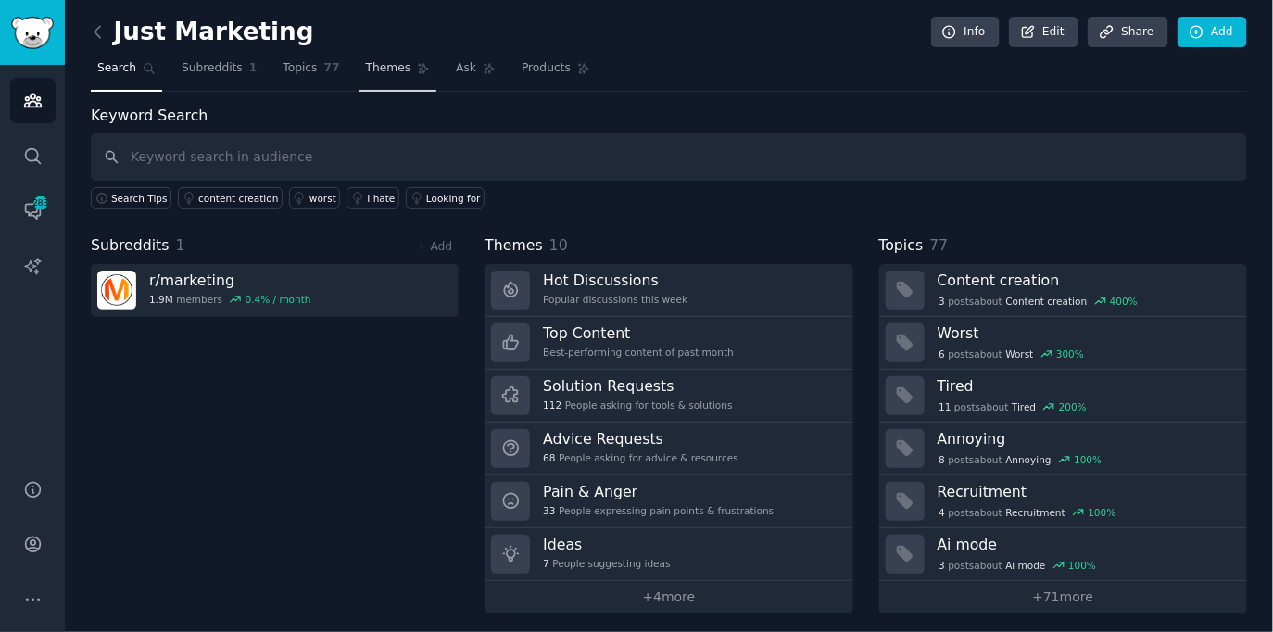
click at [308, 68] on span "Topics" at bounding box center [300, 68] width 34 height 17
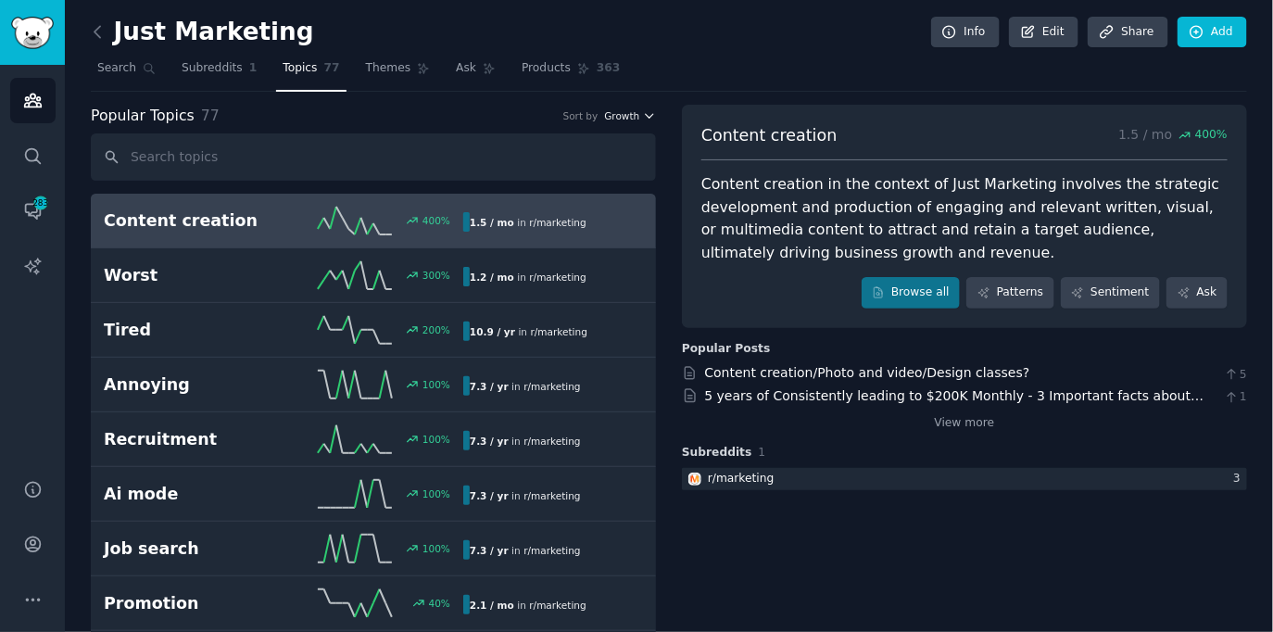
click at [624, 112] on span "Growth" at bounding box center [621, 115] width 35 height 13
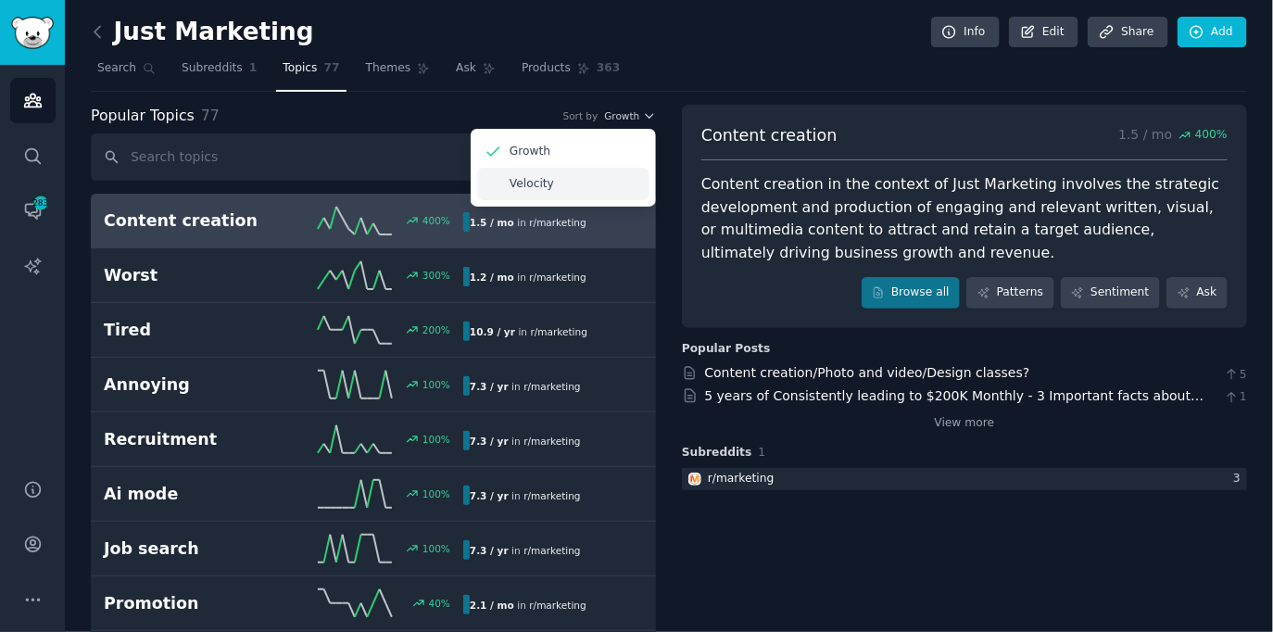
click at [561, 184] on div "Velocity" at bounding box center [563, 184] width 172 height 32
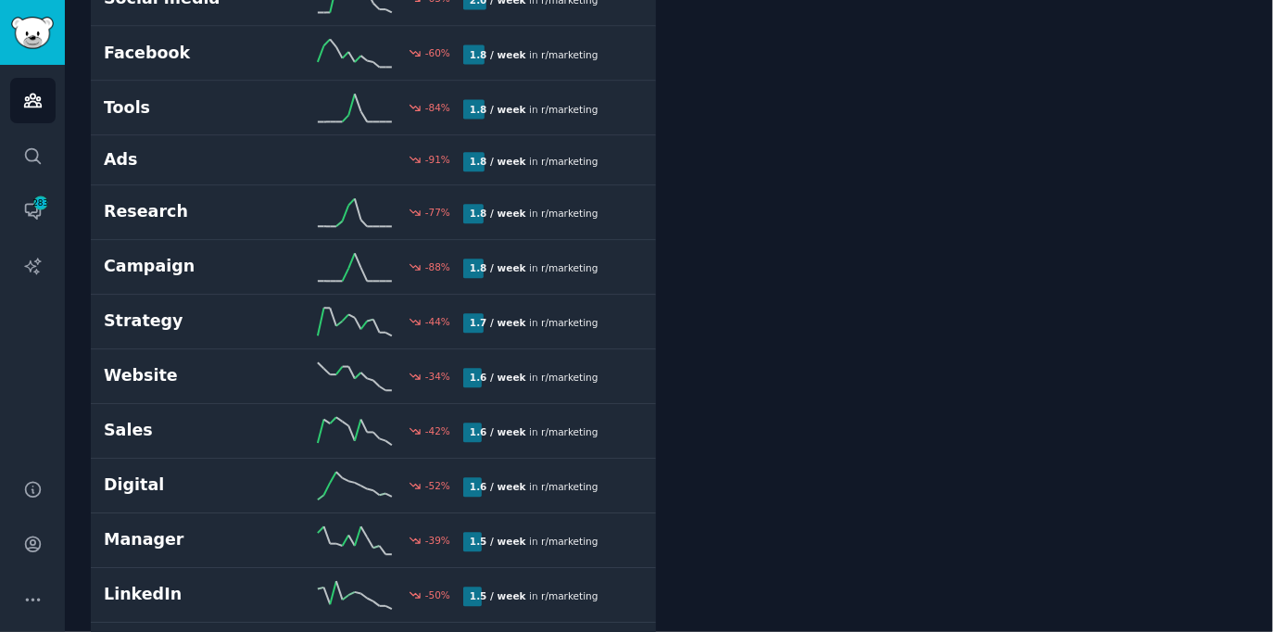
scroll to position [1289, 0]
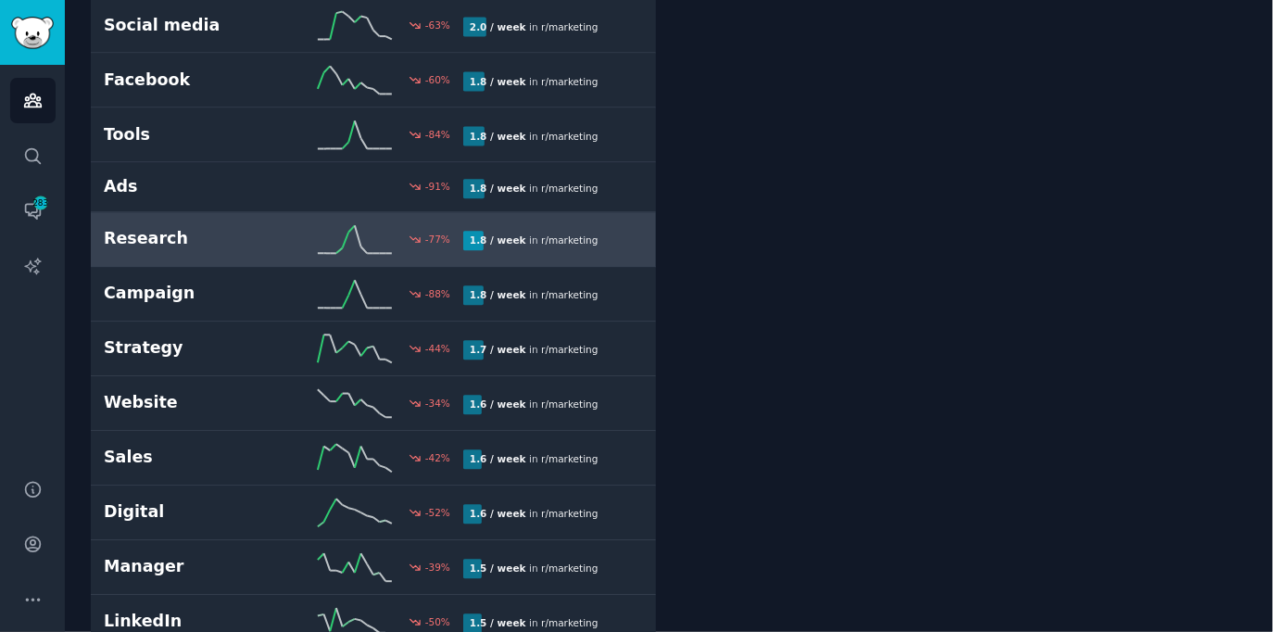
click at [617, 233] on div "1.8 / week in r/ marketing" at bounding box center [546, 240] width 167 height 19
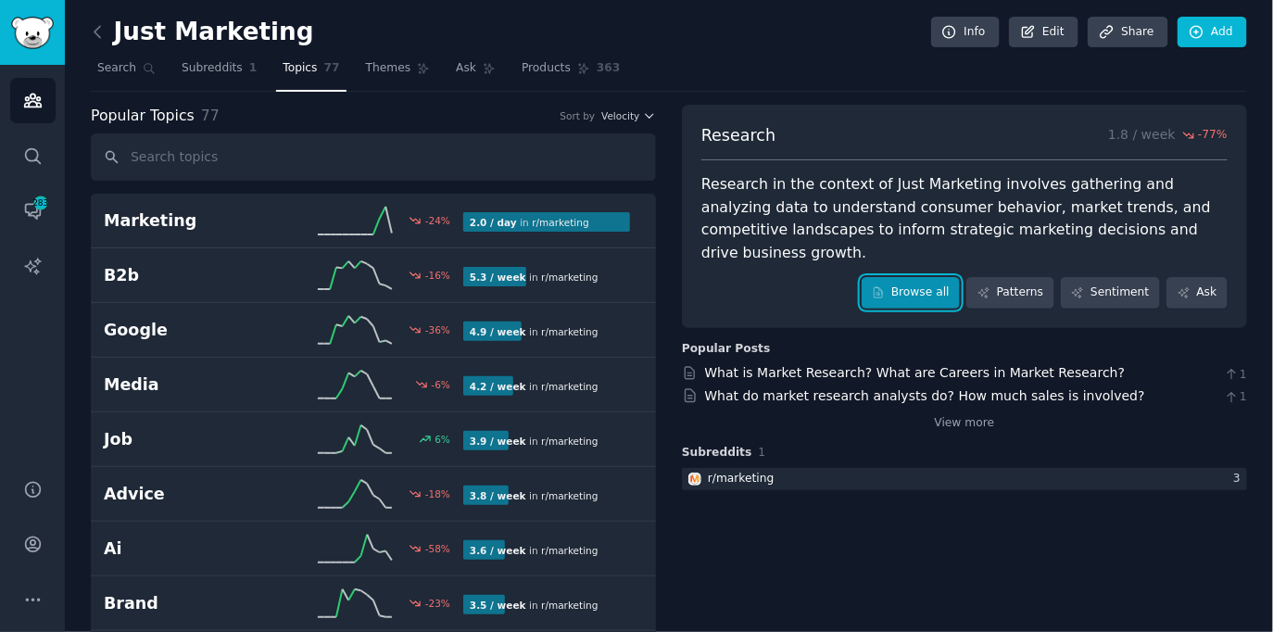
click at [914, 277] on link "Browse all" at bounding box center [911, 292] width 99 height 31
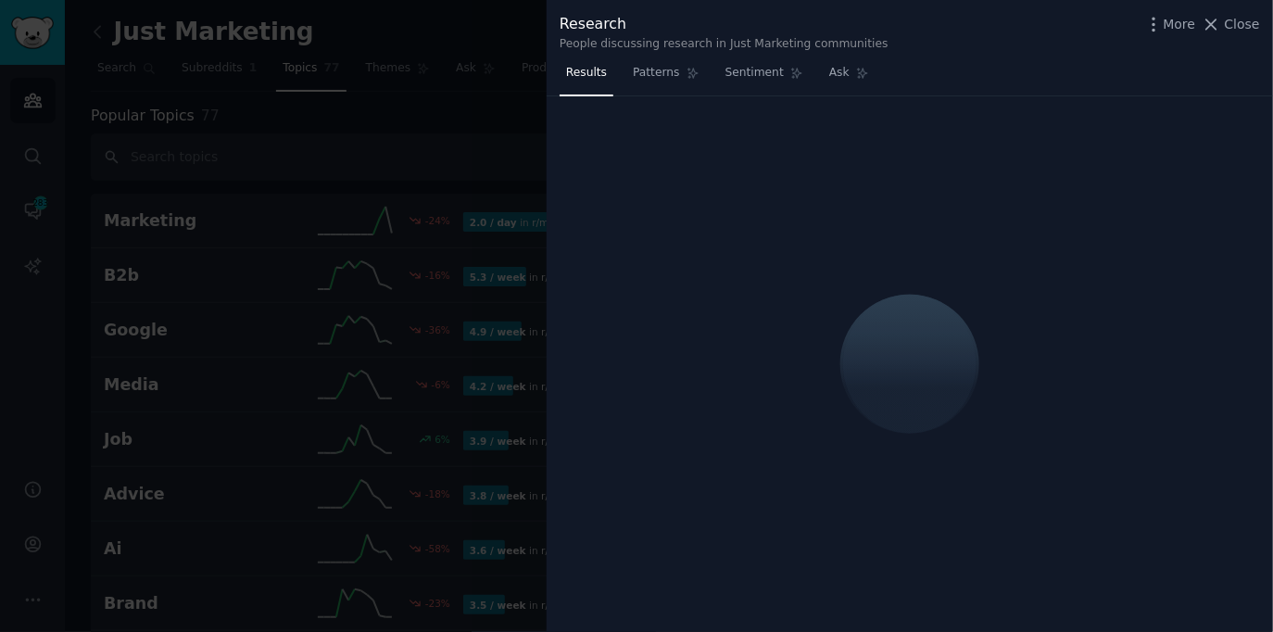
click at [987, 69] on div "Results Patterns Sentiment Ask" at bounding box center [910, 77] width 726 height 38
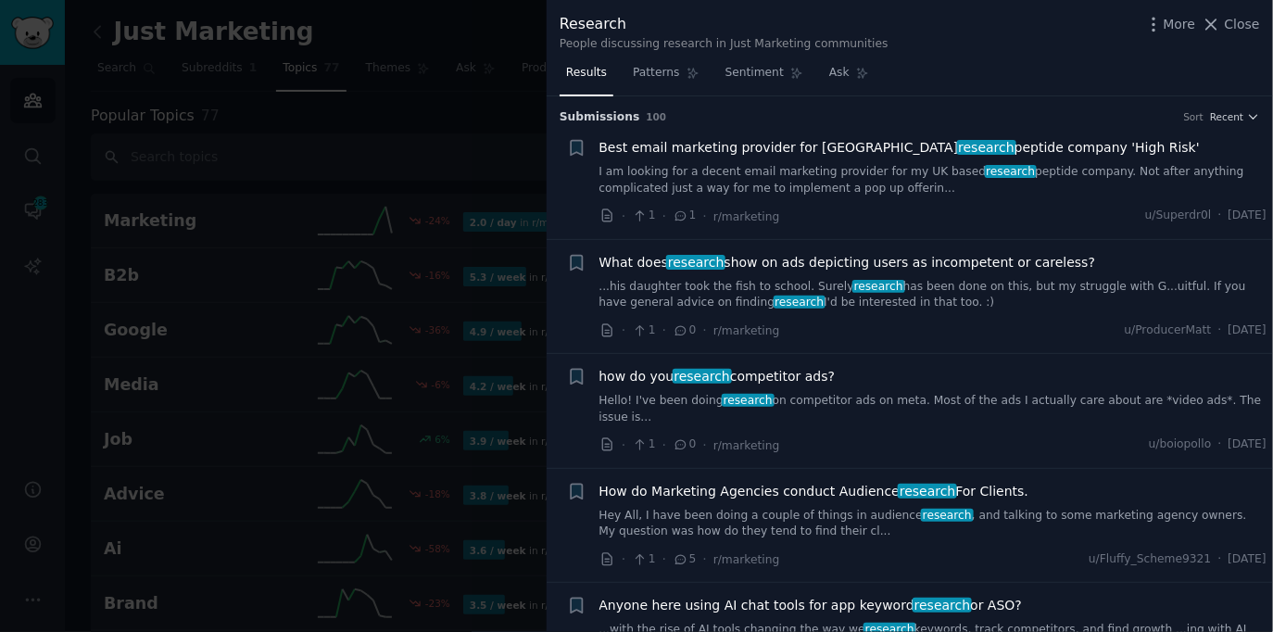
click at [495, 111] on div at bounding box center [636, 316] width 1273 height 632
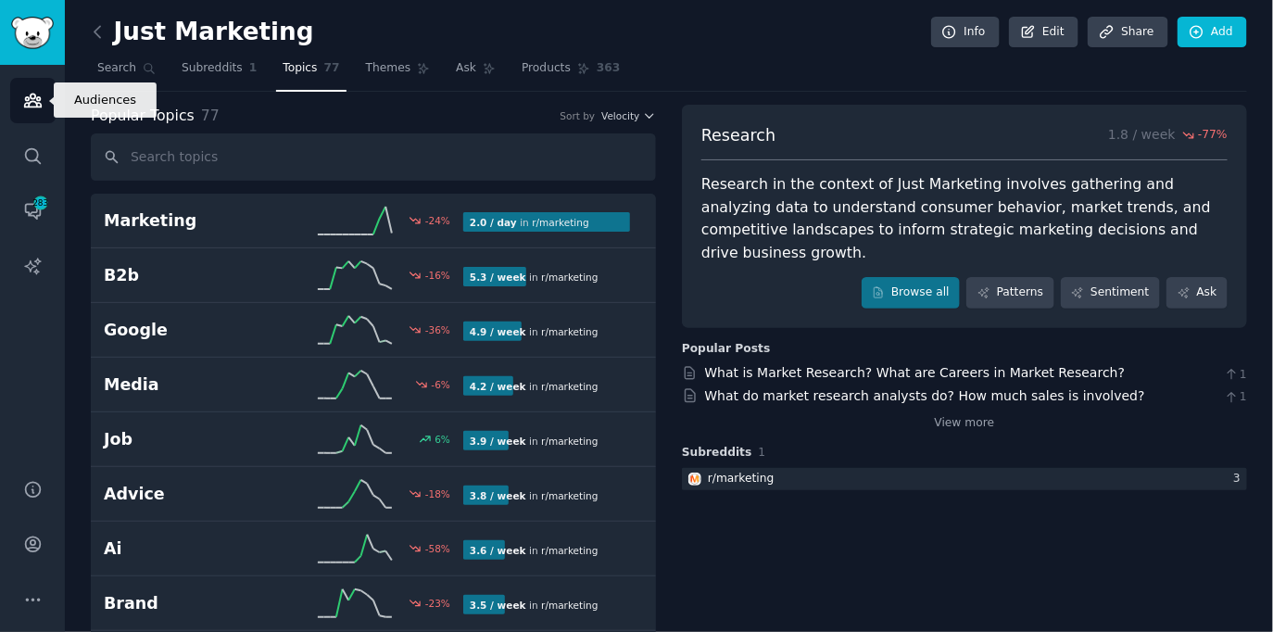
click at [50, 91] on link "Audiences" at bounding box center [32, 100] width 45 height 45
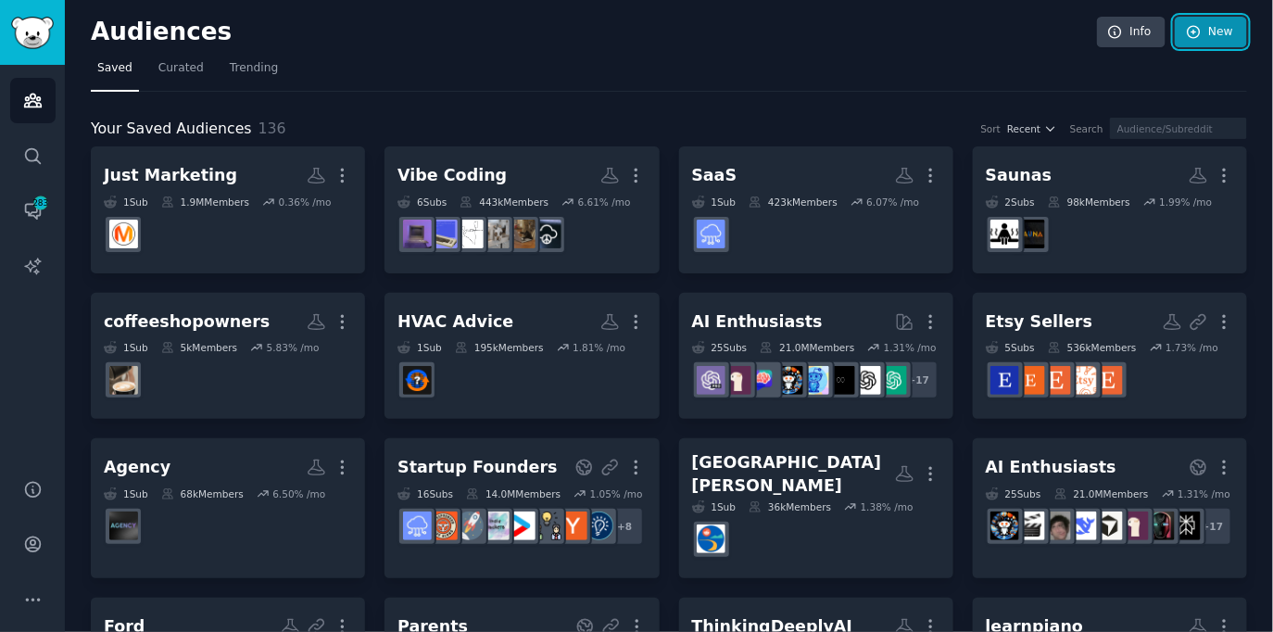
click at [1219, 26] on link "New" at bounding box center [1211, 32] width 72 height 31
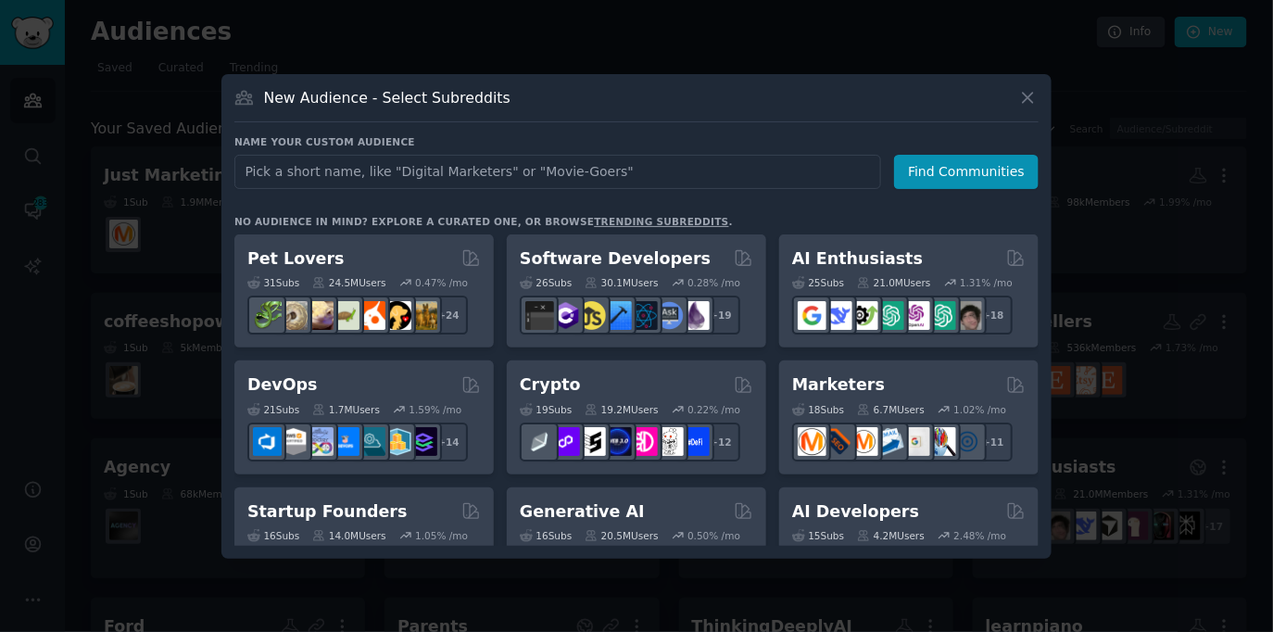
click at [643, 112] on div "New Audience - Select Subreddits" at bounding box center [636, 104] width 804 height 35
click at [621, 216] on link "trending subreddits" at bounding box center [661, 221] width 134 height 11
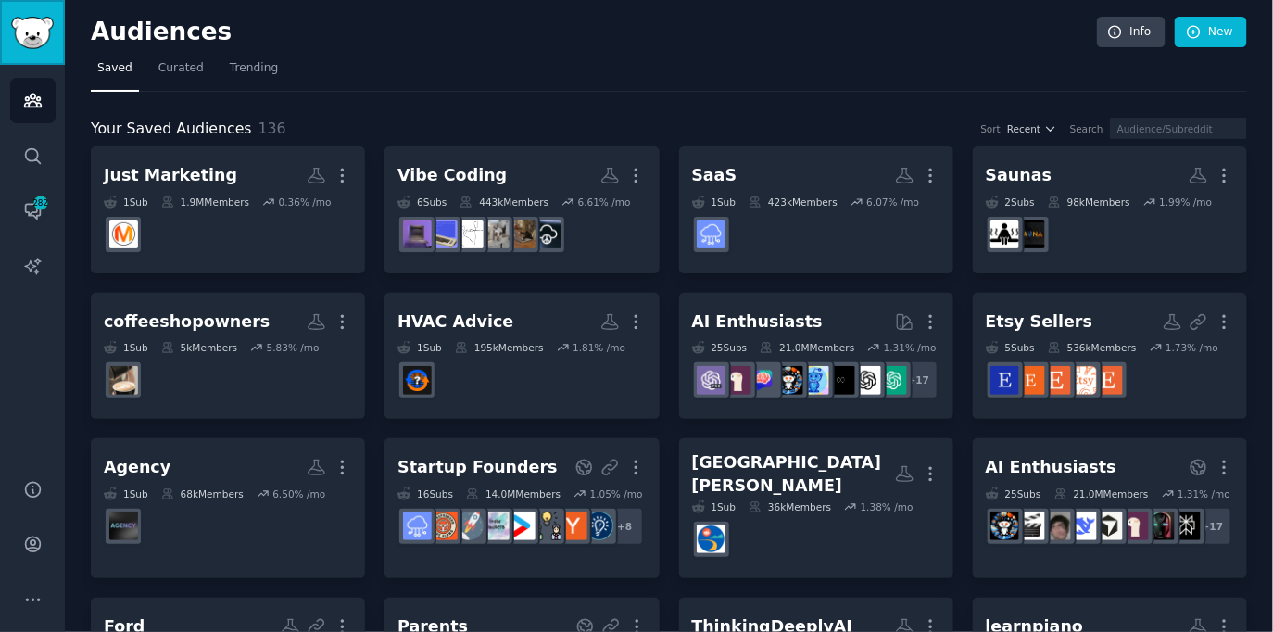
click at [41, 17] on img "Sidebar" at bounding box center [32, 33] width 43 height 32
click at [1232, 35] on link "New" at bounding box center [1211, 32] width 72 height 31
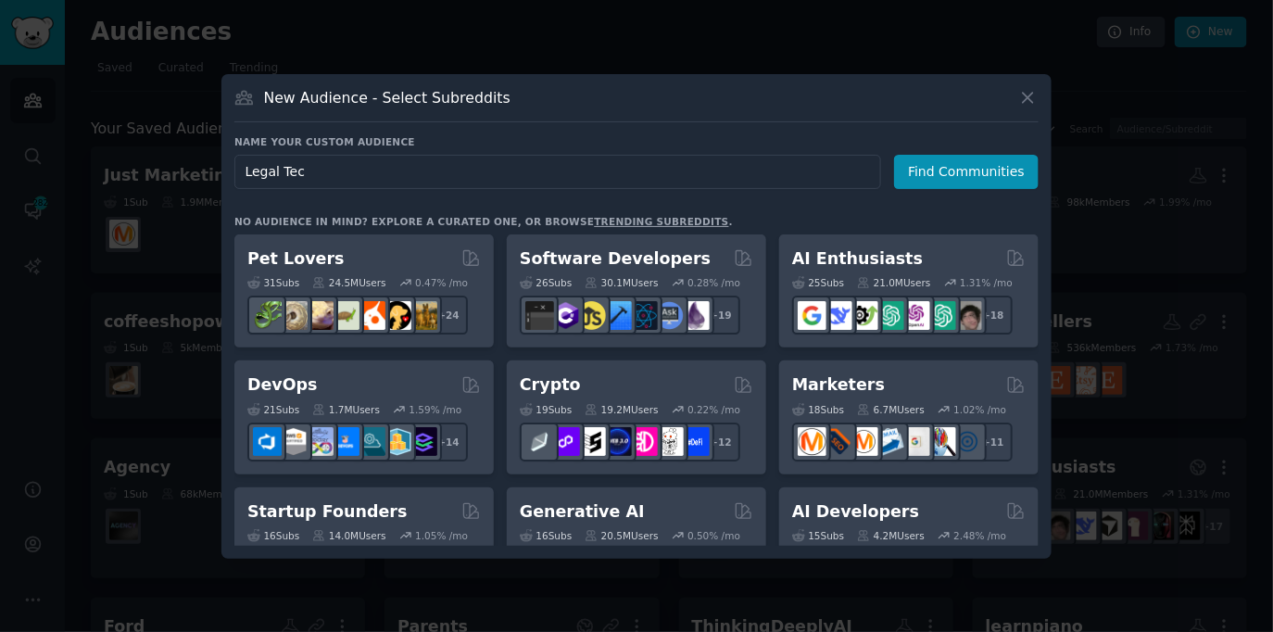
type input "Legal Tech"
click button "Find Communities" at bounding box center [966, 172] width 145 height 34
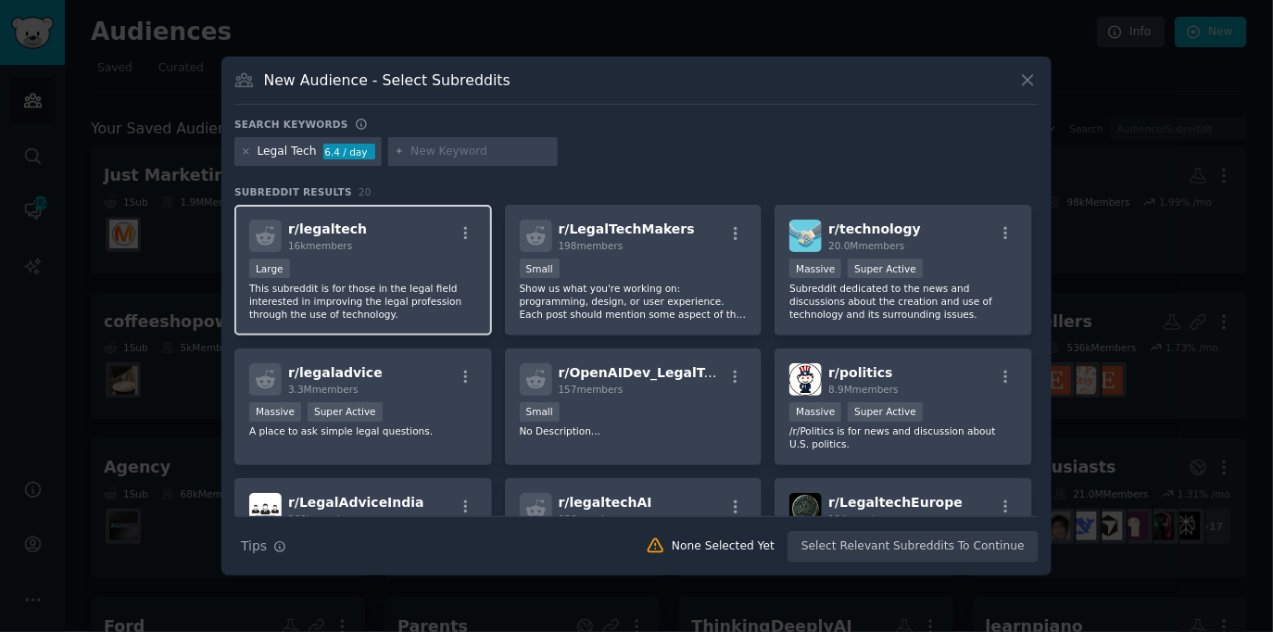
click at [420, 264] on div "Large" at bounding box center [363, 269] width 228 height 23
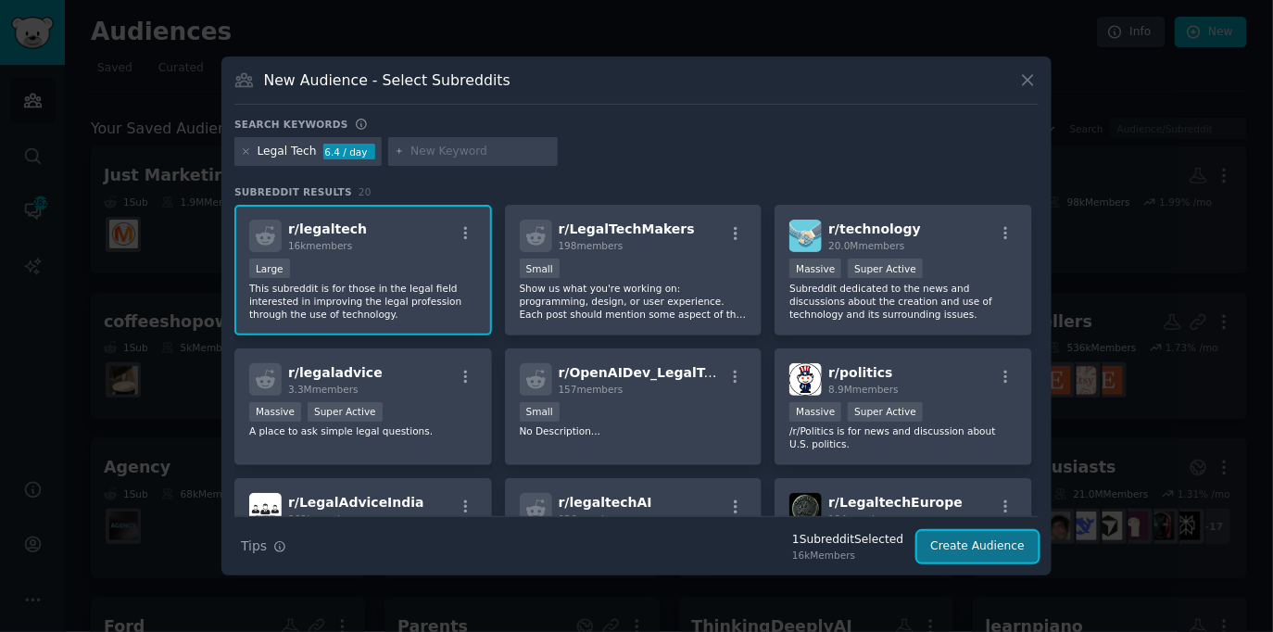
click at [989, 548] on button "Create Audience" at bounding box center [978, 546] width 122 height 31
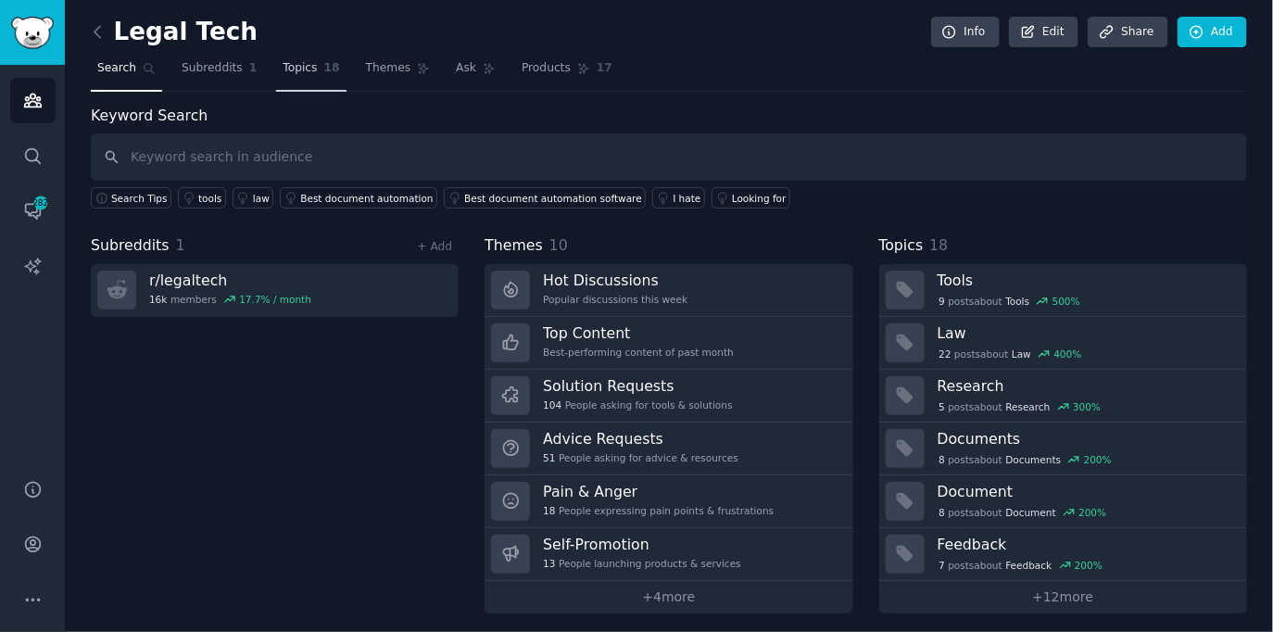
click at [309, 67] on span "Topics" at bounding box center [300, 68] width 34 height 17
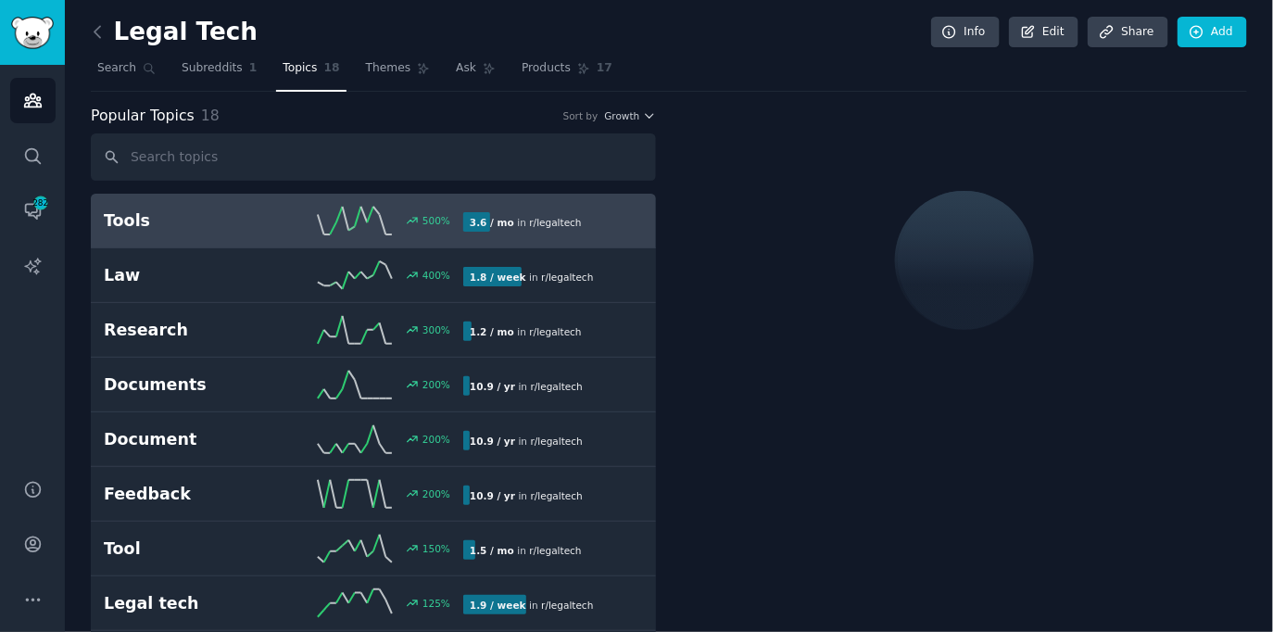
click at [692, 107] on div at bounding box center [964, 260] width 565 height 311
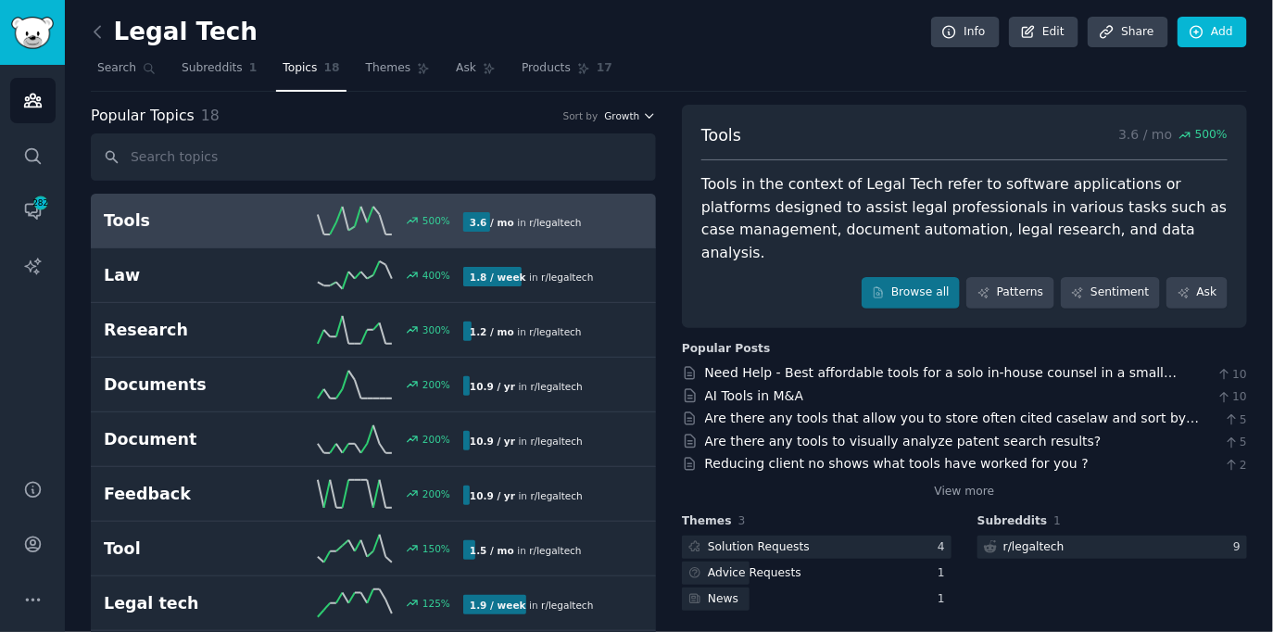
click at [624, 109] on span "Growth" at bounding box center [621, 115] width 35 height 13
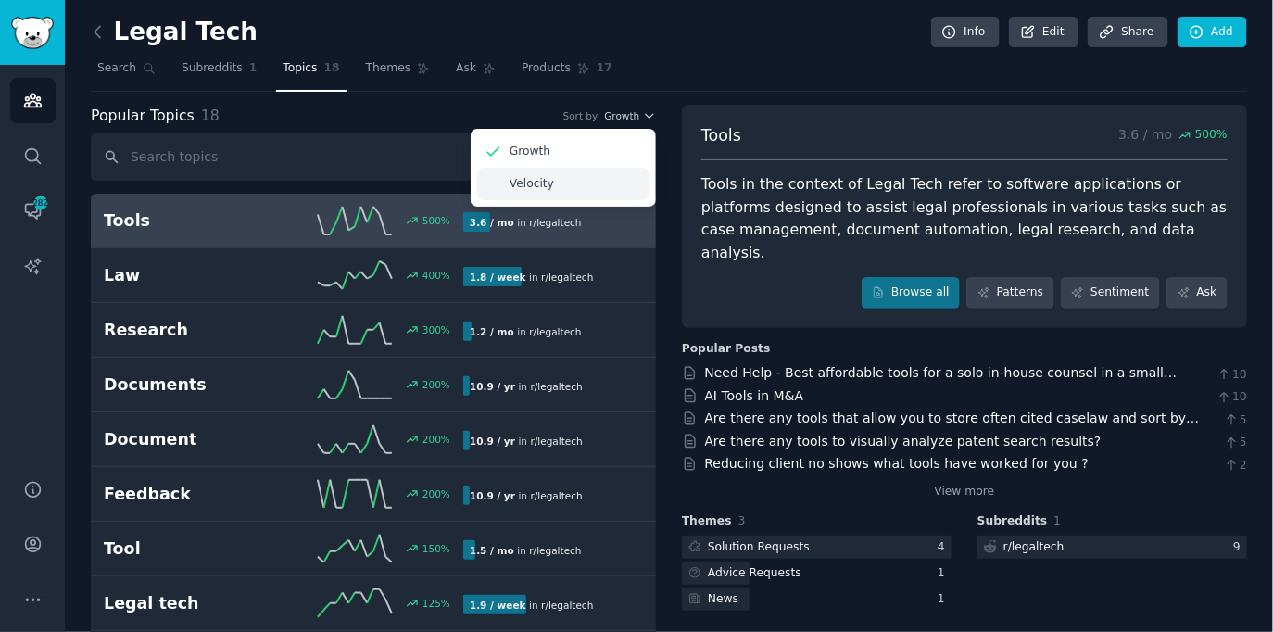
click at [561, 179] on div "Velocity" at bounding box center [563, 184] width 172 height 32
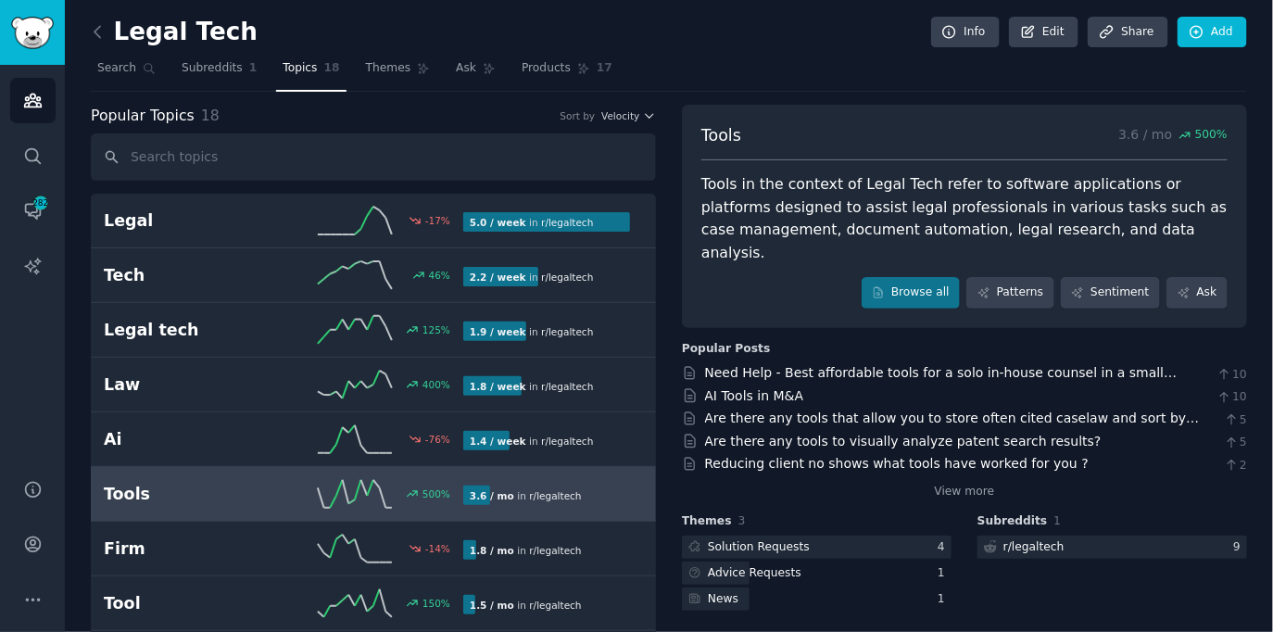
click at [663, 179] on div "Popular Topics 18 Sort by Velocity Legal -17 % 5.0 / week in r/ legaltech Tech …" at bounding box center [669, 642] width 1156 height 1074
click at [388, 63] on span "Themes" at bounding box center [388, 68] width 45 height 17
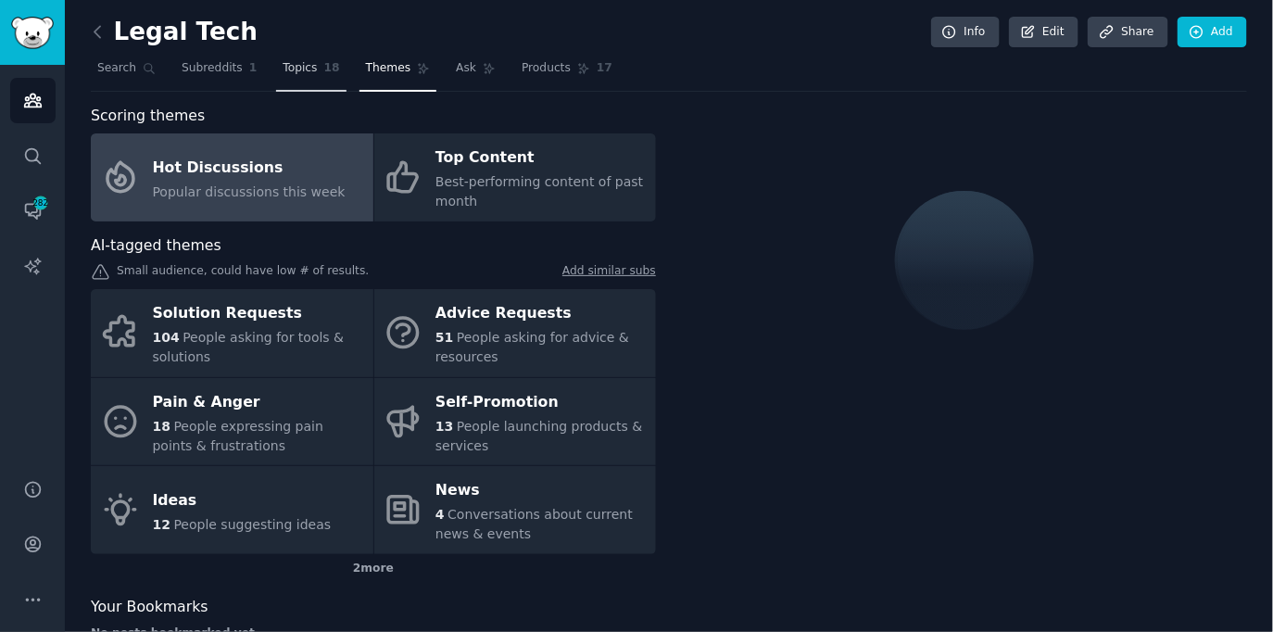
click at [316, 65] on link "Topics 18" at bounding box center [310, 73] width 69 height 38
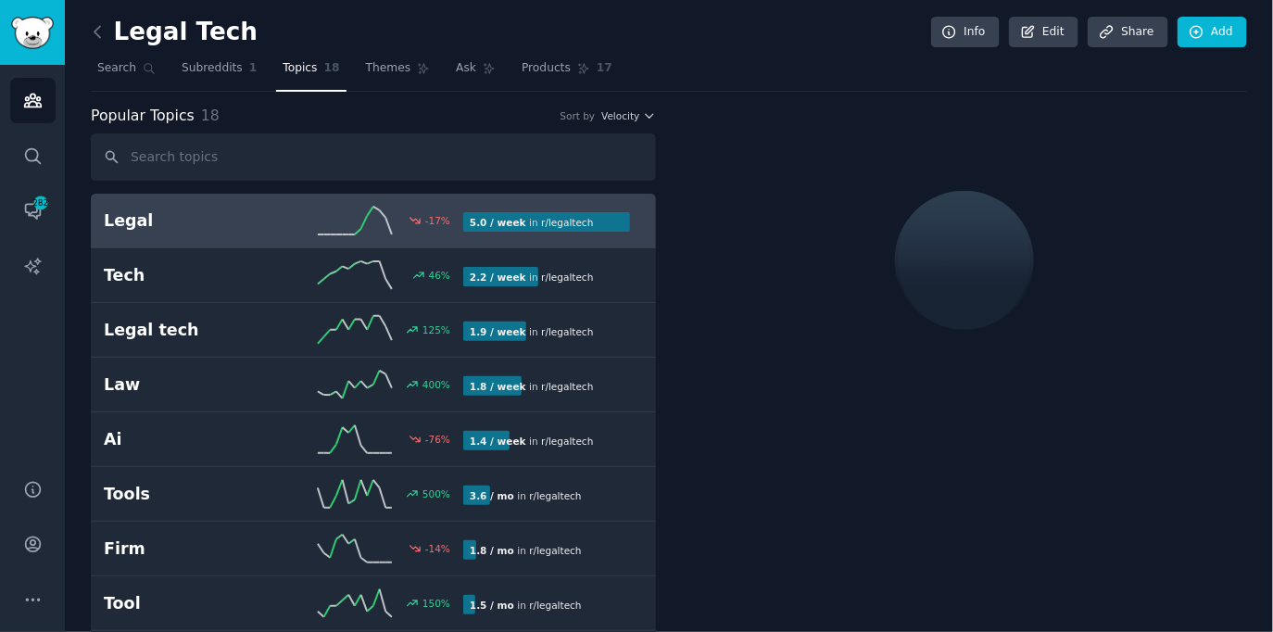
click at [673, 56] on nav "Search Subreddits 1 Topics 18 Themes Ask Products 17" at bounding box center [669, 73] width 1156 height 38
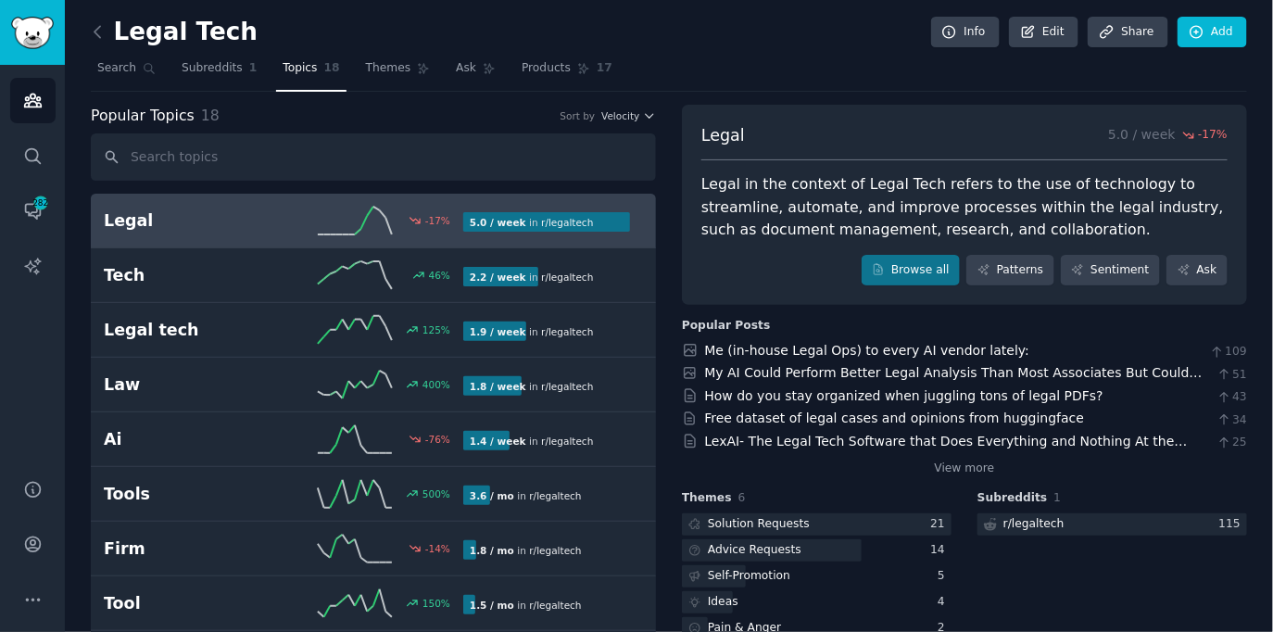
click at [676, 40] on div "Legal Tech Info Edit Share Add" at bounding box center [669, 36] width 1156 height 38
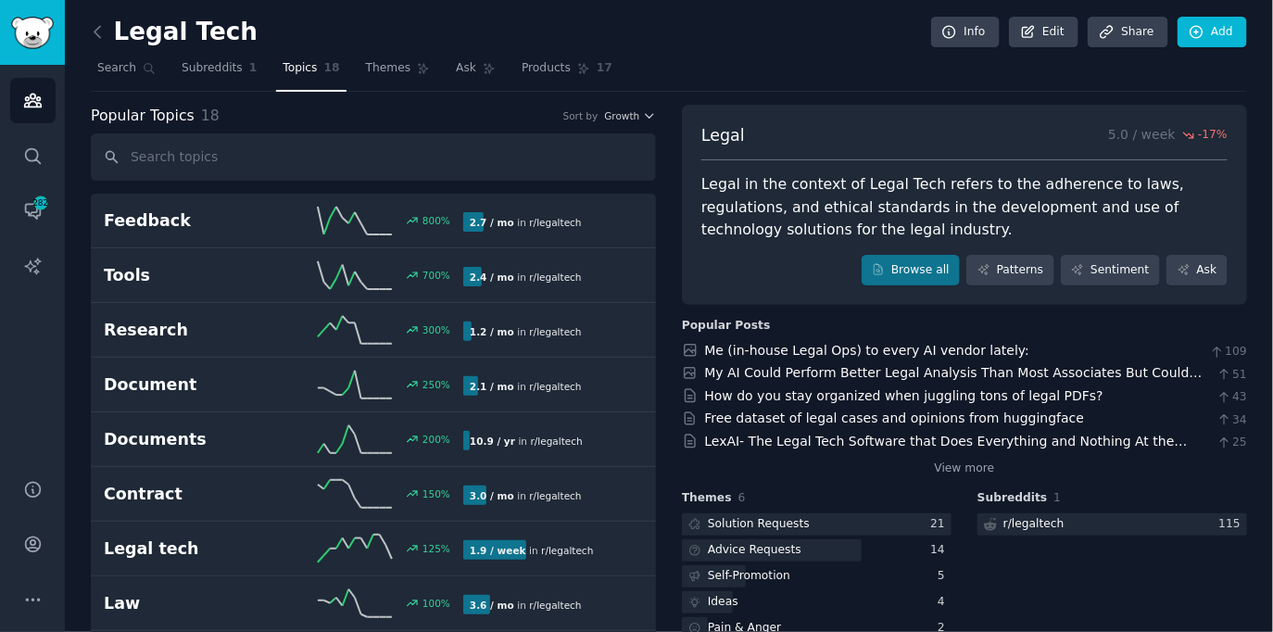
click at [666, 171] on div "Popular Topics 18 Sort by Growth Feedback 800 % 2.7 / mo in r/ legaltech Tools …" at bounding box center [669, 642] width 1156 height 1074
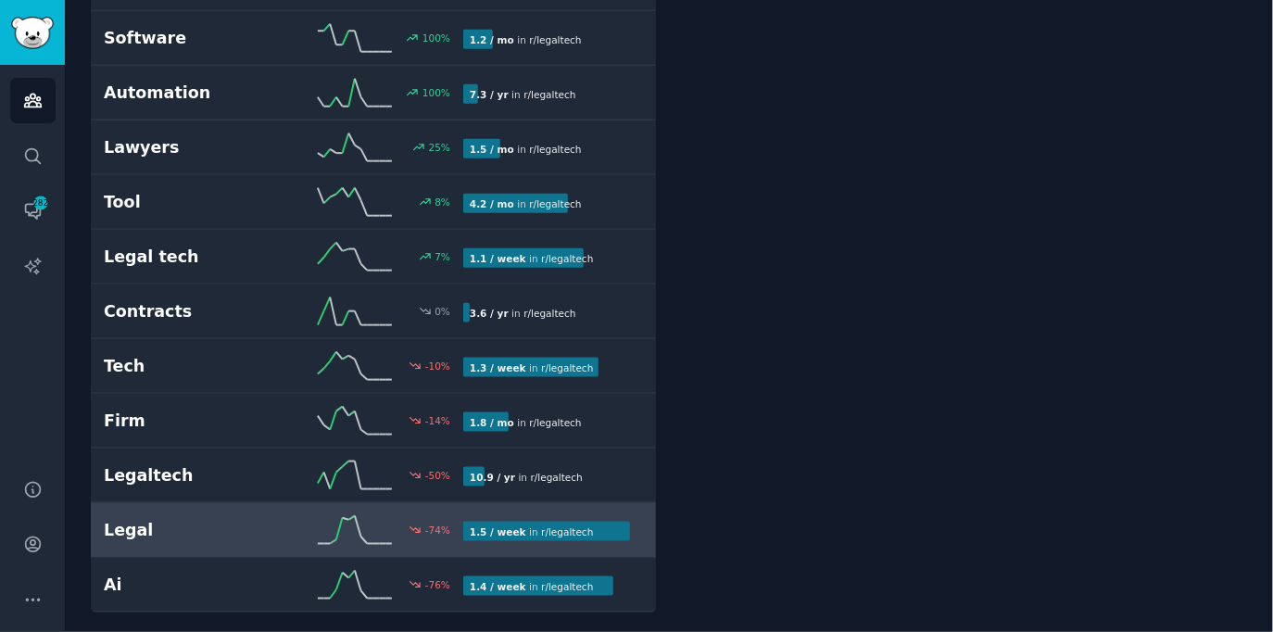
scroll to position [570, 0]
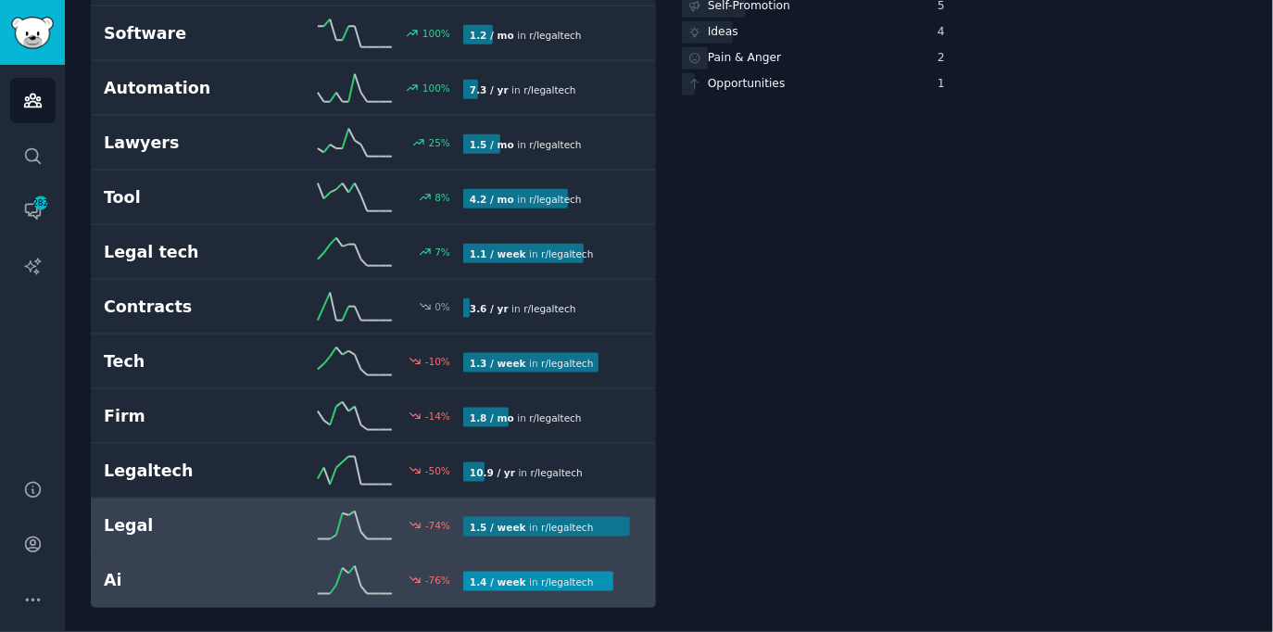
click at [220, 566] on div "Ai -76 % 1.4 / week in r/ legaltech" at bounding box center [373, 580] width 539 height 28
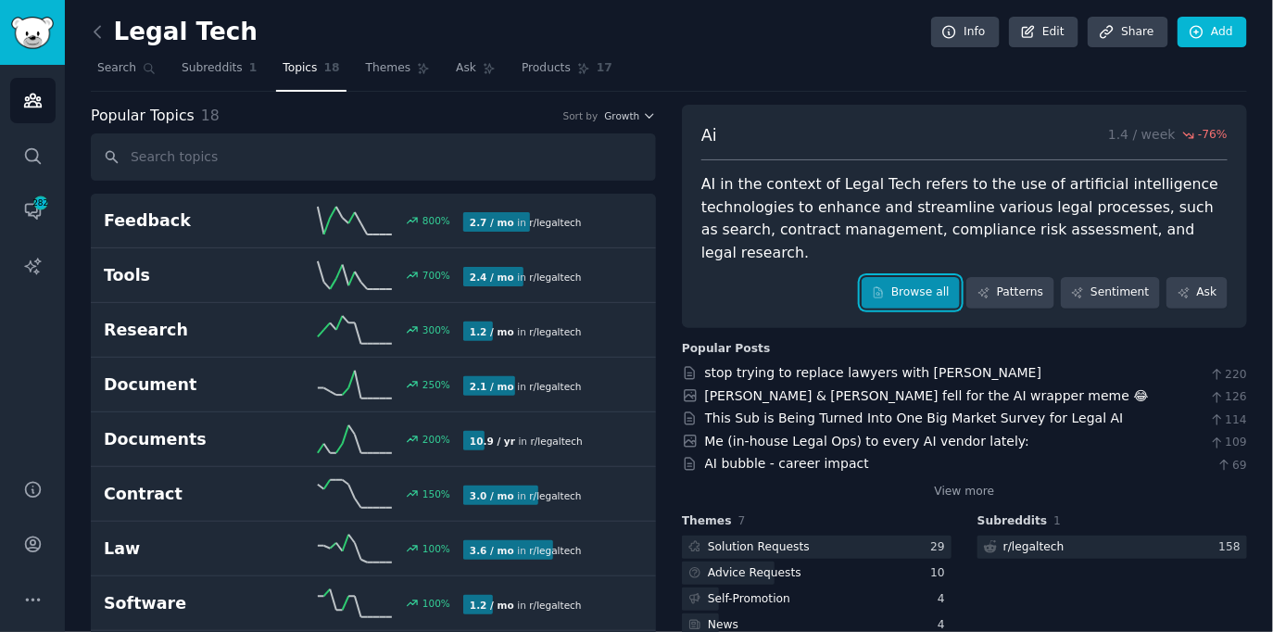
click at [907, 294] on link "Browse all" at bounding box center [911, 292] width 99 height 31
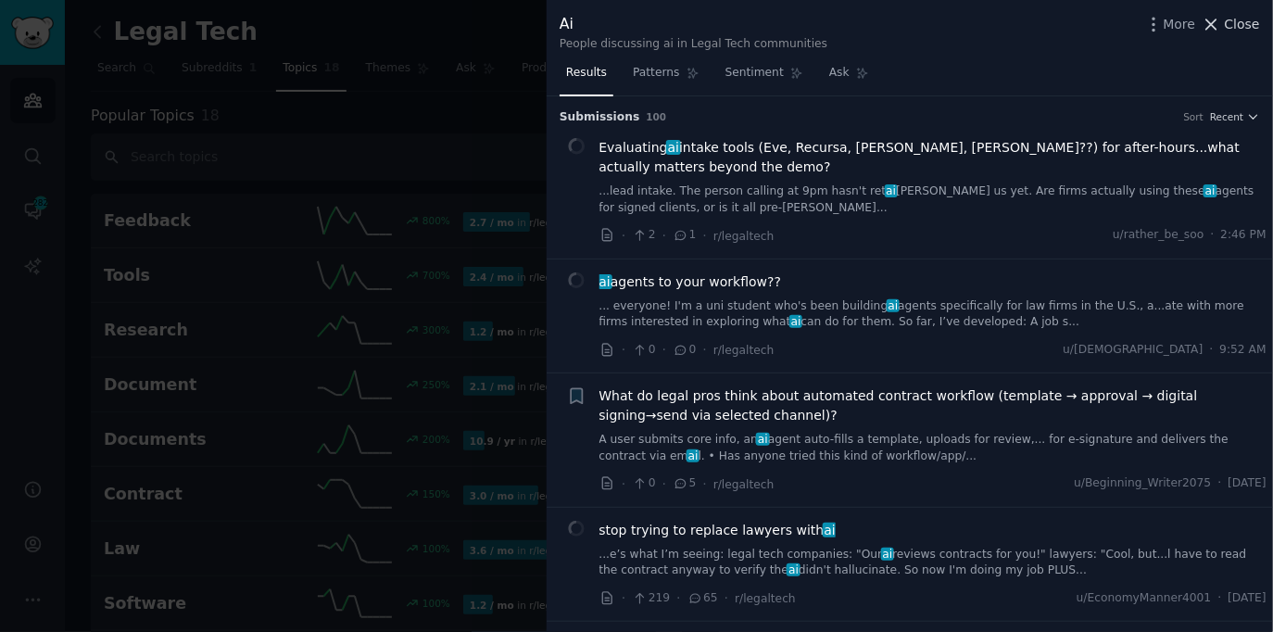
click at [1246, 25] on span "Close" at bounding box center [1242, 24] width 35 height 19
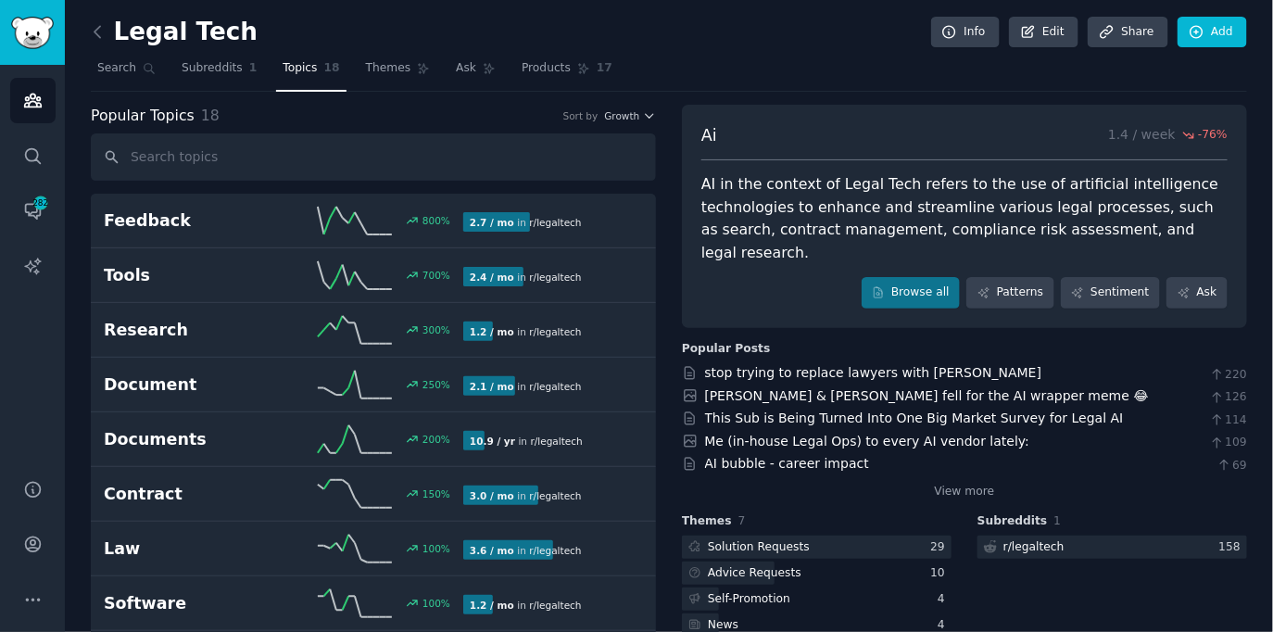
click at [649, 57] on nav "Search Subreddits 1 Topics 18 Themes Ask Products 17" at bounding box center [669, 73] width 1156 height 38
click at [654, 56] on nav "Search Subreddits 1 Topics 18 Themes Ask Products 17" at bounding box center [669, 73] width 1156 height 38
click at [663, 64] on nav "Search Subreddits 1 Topics 18 Themes Ask Products 17" at bounding box center [669, 73] width 1156 height 38
click at [667, 215] on div "Popular Topics 18 Sort by Growth Feedback 800 % 2.7 / mo in r/ legaltech 800% i…" at bounding box center [669, 642] width 1156 height 1074
click at [662, 213] on div "Popular Topics 18 Sort by Growth Feedback 800 % 2.7 / mo in r/ legaltech 800% i…" at bounding box center [669, 642] width 1156 height 1074
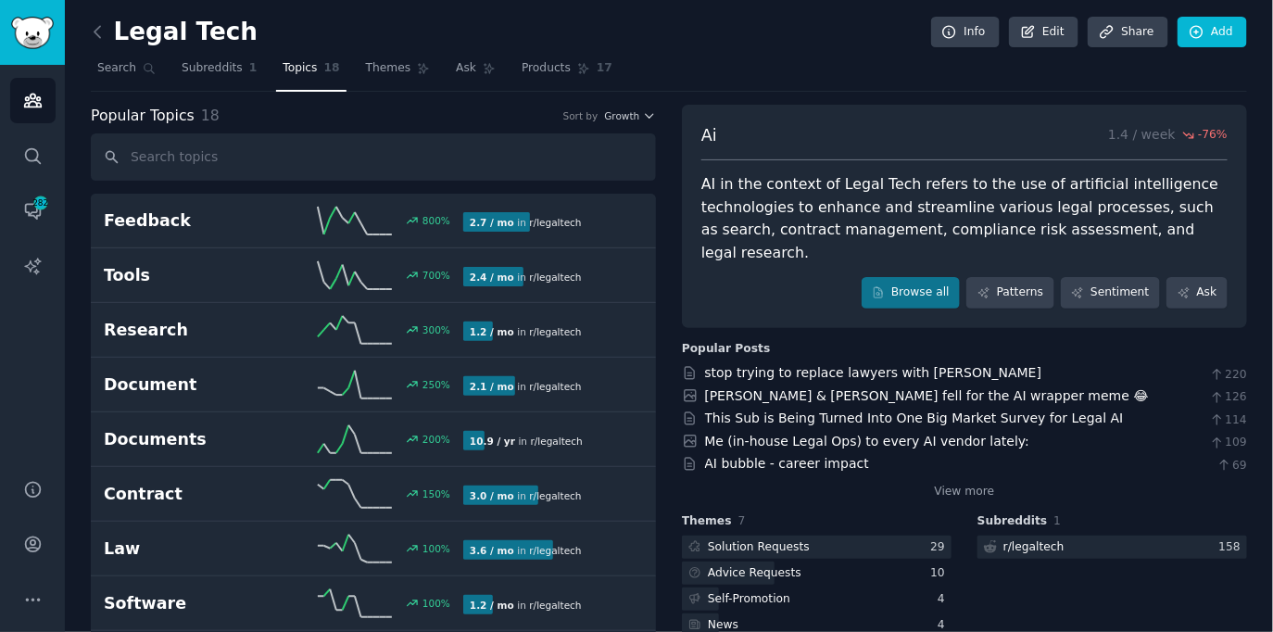
click at [665, 286] on div "Popular Topics 18 Sort by Growth Feedback 800 % 2.7 / mo in r/ legaltech 800% i…" at bounding box center [669, 642] width 1156 height 1074
click at [663, 208] on div "Popular Topics 18 Sort by Growth Feedback 800 % 2.7 / mo in r/ legaltech 800% i…" at bounding box center [669, 642] width 1156 height 1074
click at [665, 219] on div "Popular Topics 18 Sort by Growth Feedback 800 % 2.7 / mo in r/ legaltech 800% i…" at bounding box center [669, 642] width 1156 height 1074
